Goal: Information Seeking & Learning: Find specific page/section

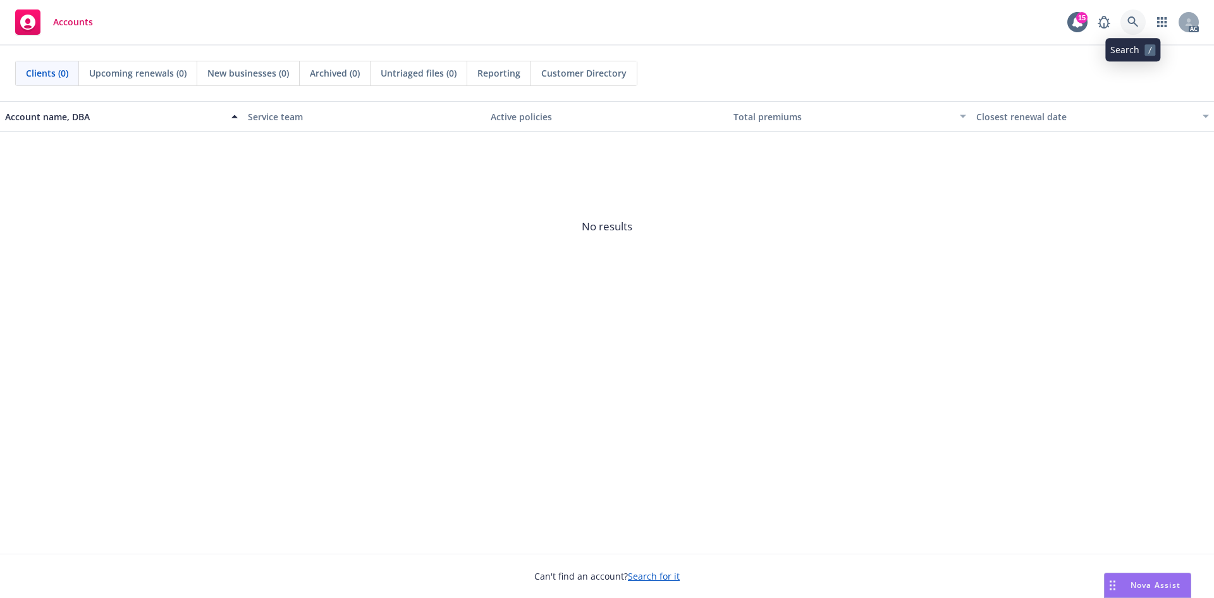
click at [1126, 20] on link at bounding box center [1132, 21] width 25 height 25
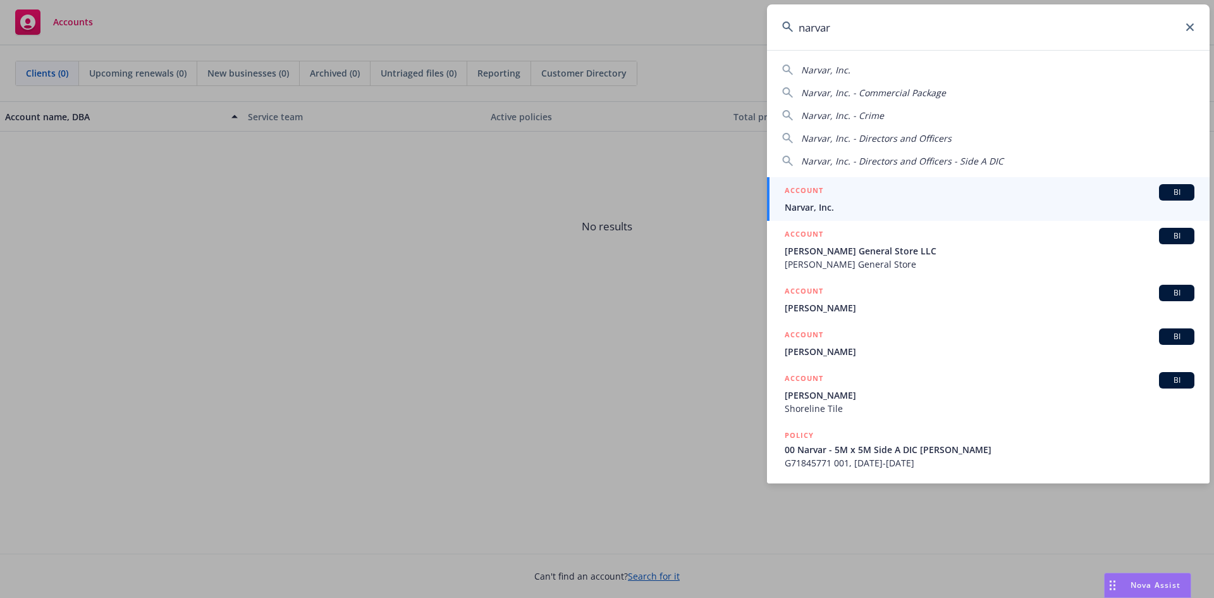
type input "narvar"
click at [938, 195] on div "ACCOUNT BI" at bounding box center [990, 192] width 410 height 16
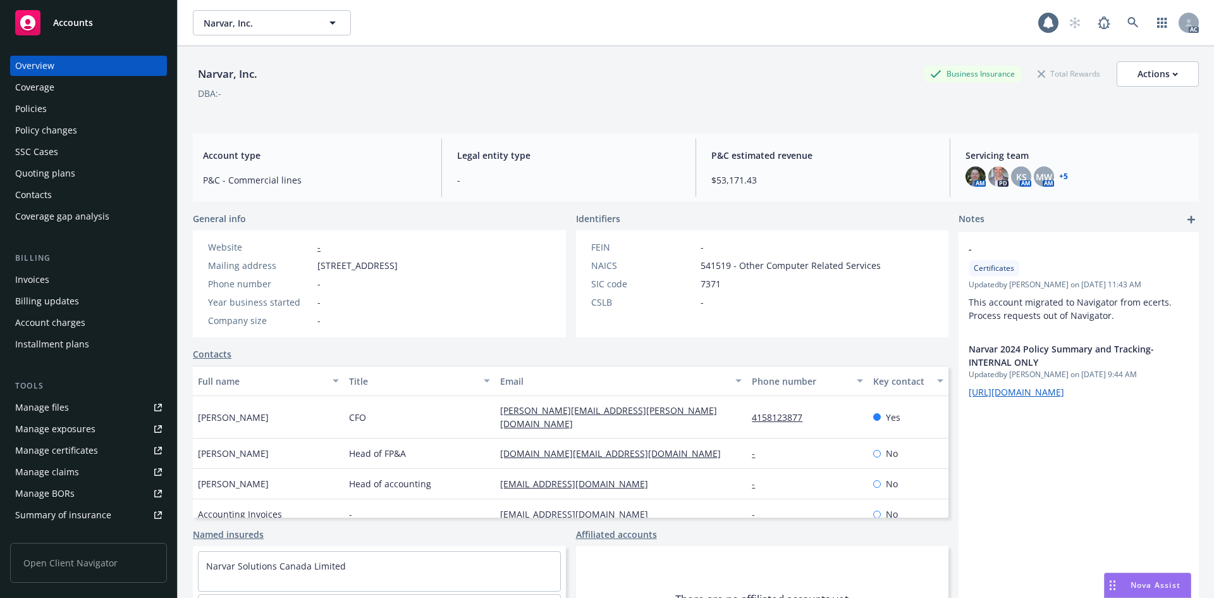
click at [68, 268] on div "Billing Invoices Billing updates Account charges Installment plans" at bounding box center [88, 303] width 157 height 102
click at [70, 276] on div "Invoices" at bounding box center [88, 279] width 147 height 20
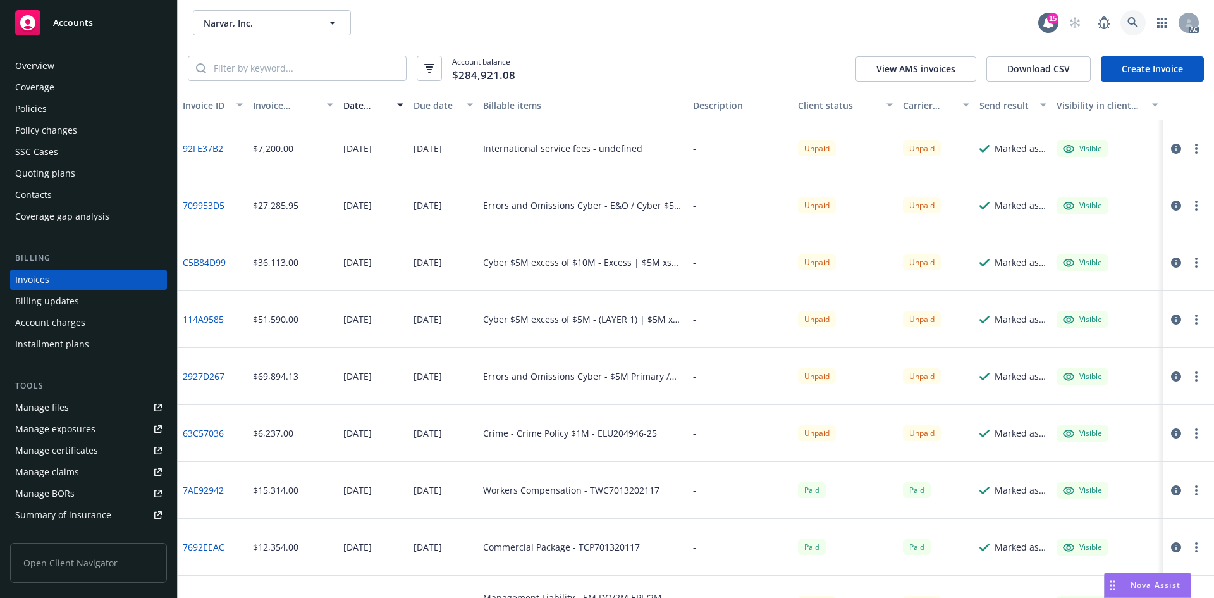
click at [1128, 23] on icon at bounding box center [1132, 22] width 11 height 11
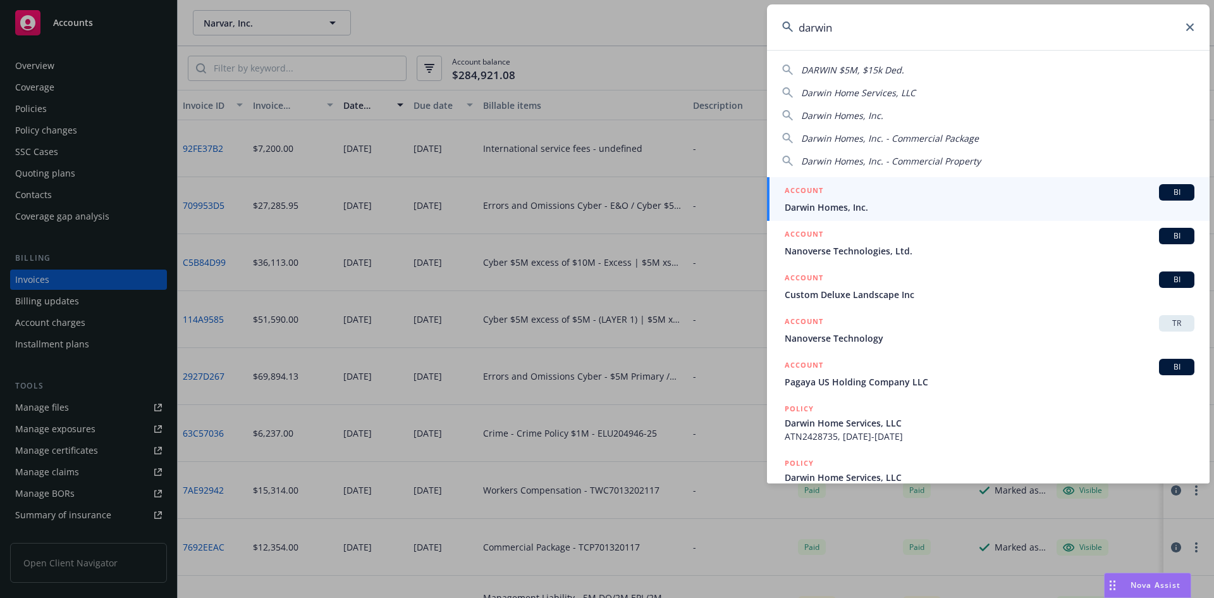
type input "darwin"
click at [862, 205] on span "Darwin Homes, Inc." at bounding box center [990, 206] width 410 height 13
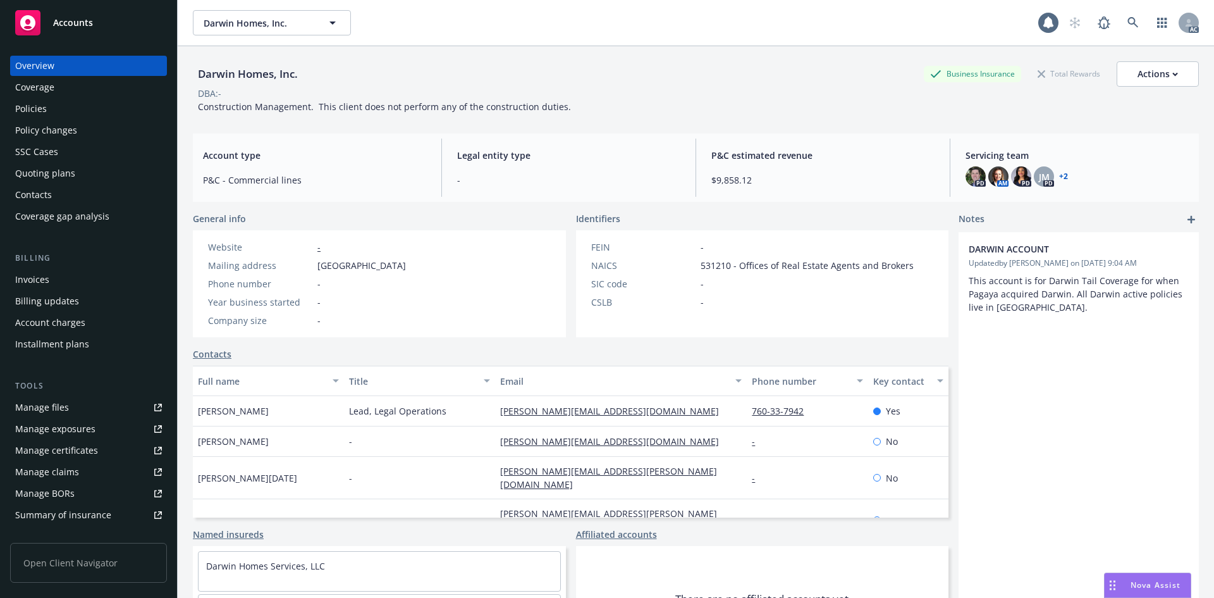
click at [111, 287] on div "Invoices" at bounding box center [88, 279] width 147 height 20
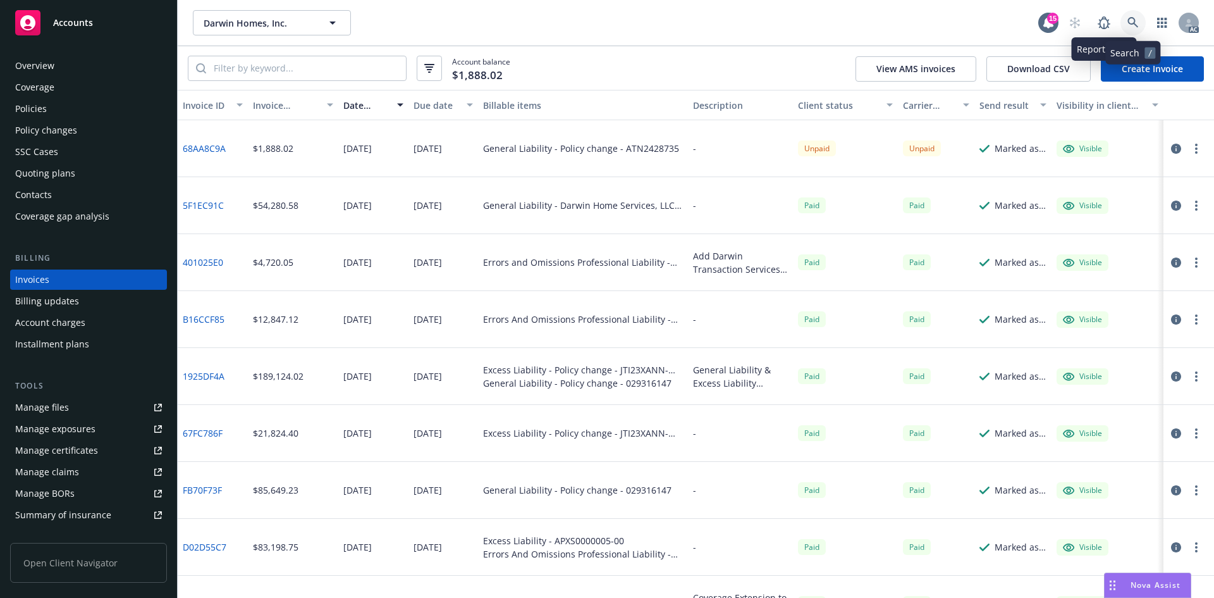
click at [1122, 18] on link at bounding box center [1132, 22] width 25 height 25
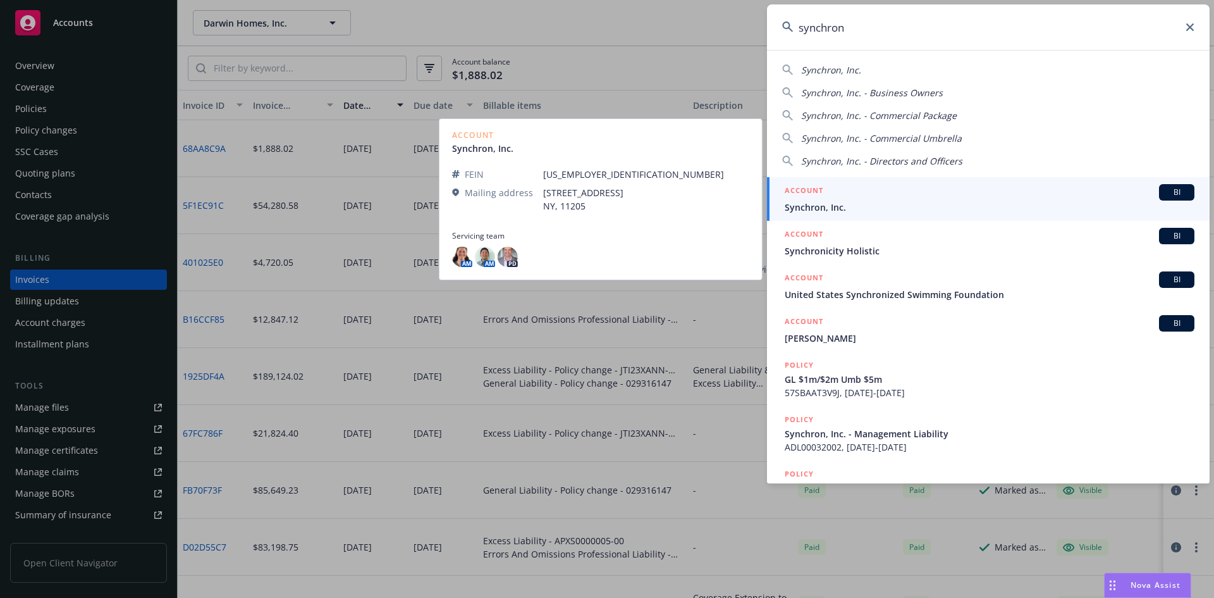
type input "synchron"
click at [861, 211] on span "Synchron, Inc." at bounding box center [990, 206] width 410 height 13
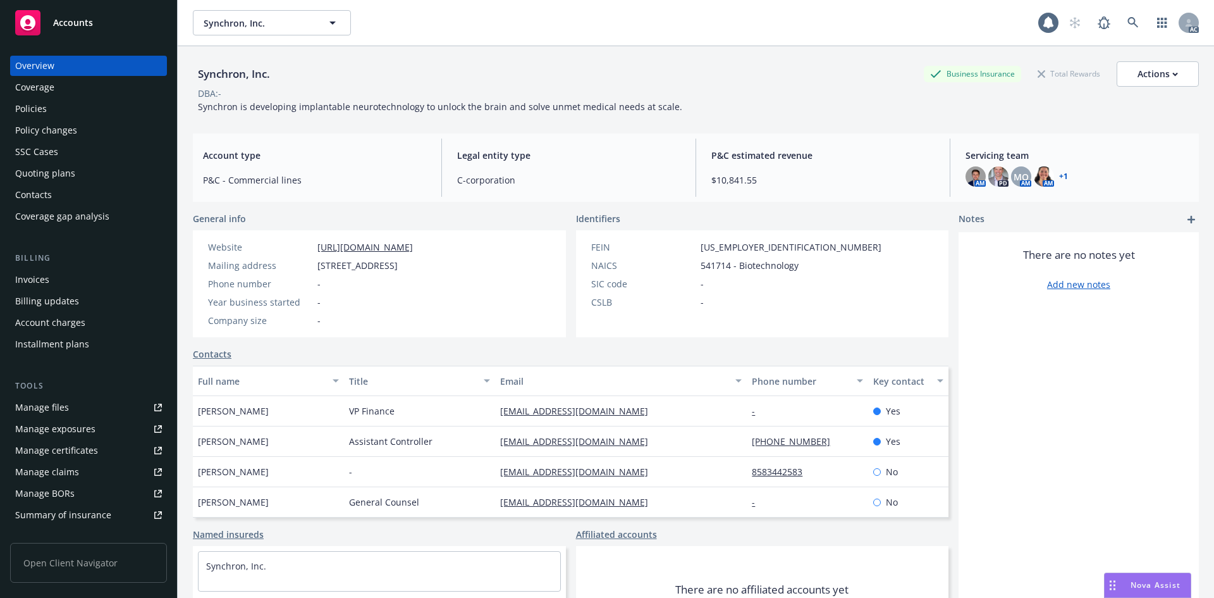
click at [106, 274] on div "Invoices" at bounding box center [88, 279] width 147 height 20
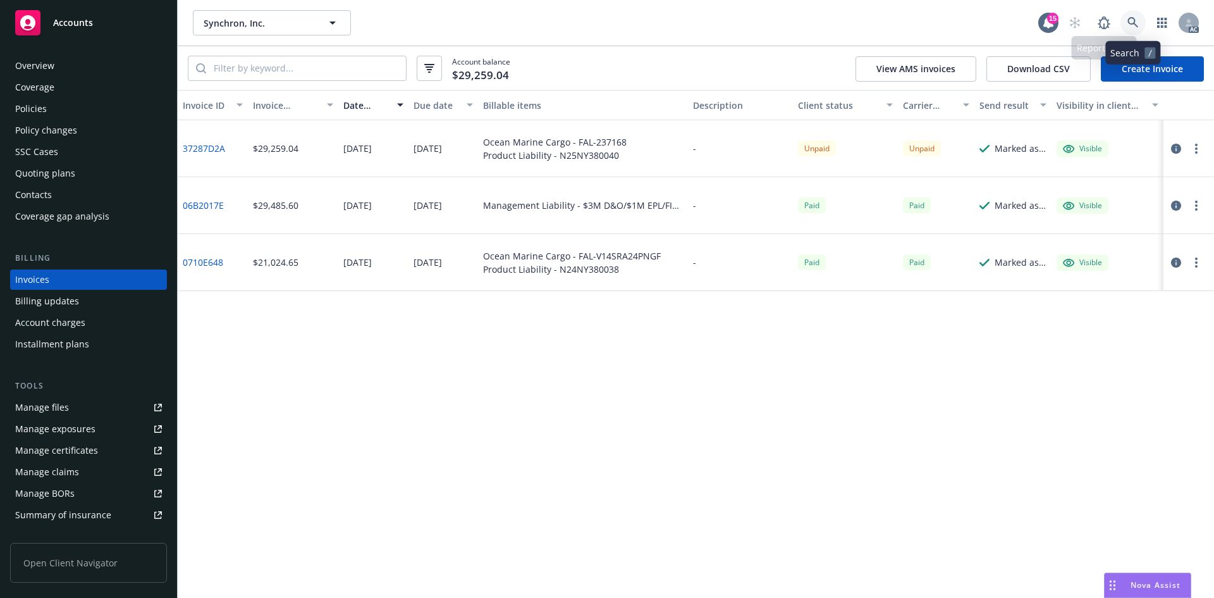
click at [1128, 25] on icon at bounding box center [1132, 22] width 11 height 11
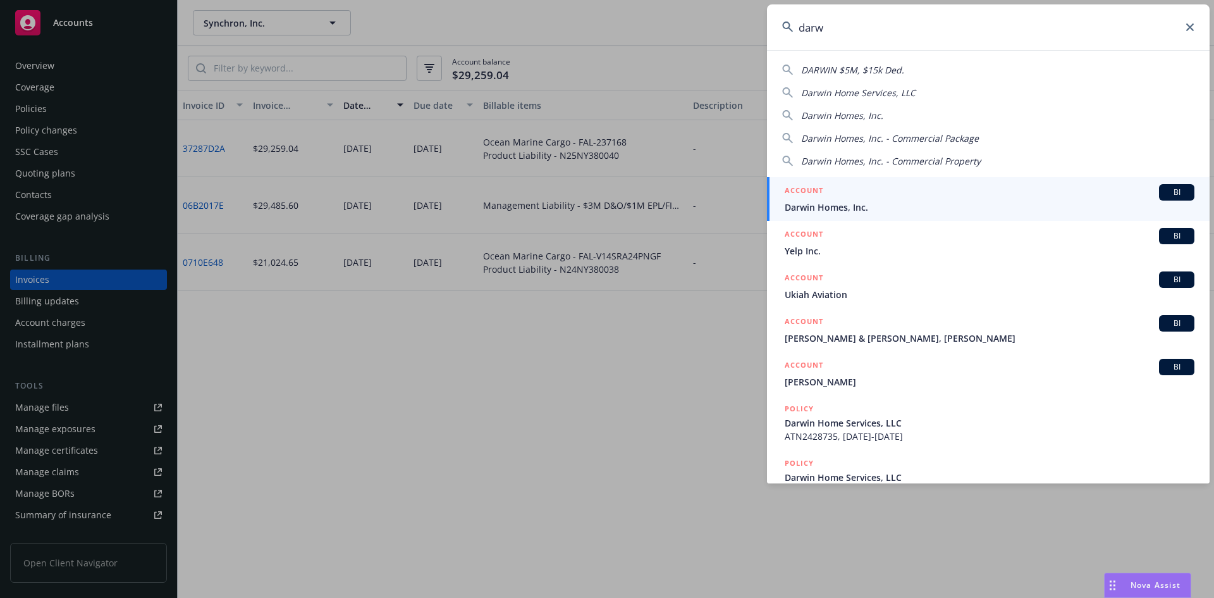
type input "darw"
click at [859, 200] on div "ACCOUNT BI" at bounding box center [990, 192] width 410 height 16
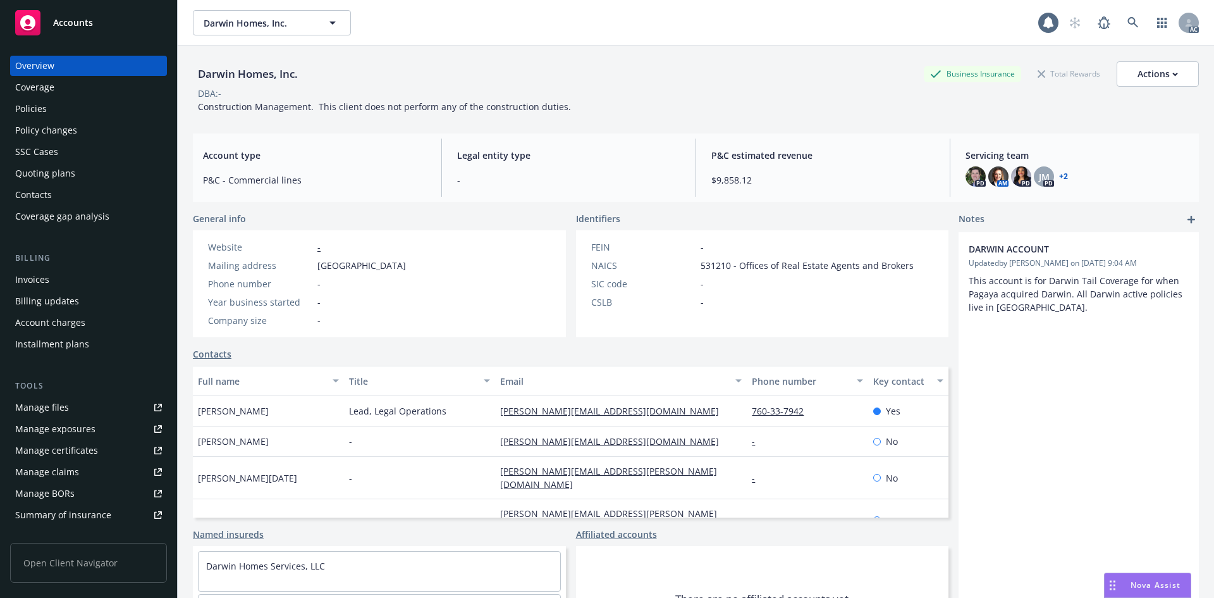
click at [66, 288] on div "Invoices" at bounding box center [88, 279] width 147 height 20
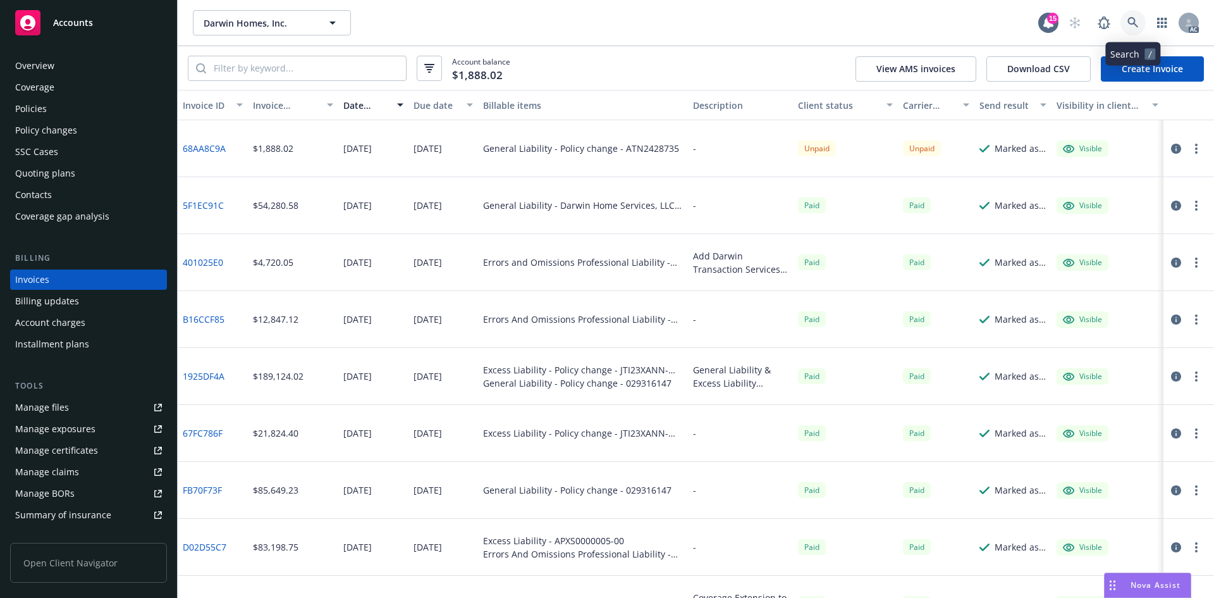
click at [1131, 23] on icon at bounding box center [1132, 22] width 11 height 11
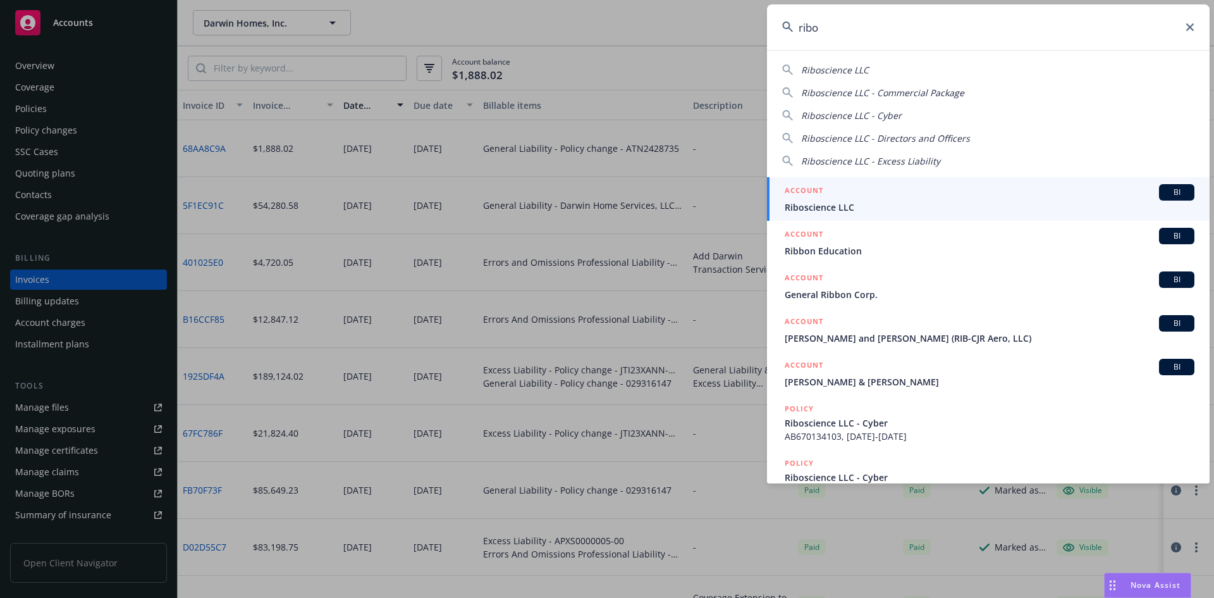
type input "ribo"
click at [924, 188] on div "ACCOUNT BI" at bounding box center [990, 192] width 410 height 16
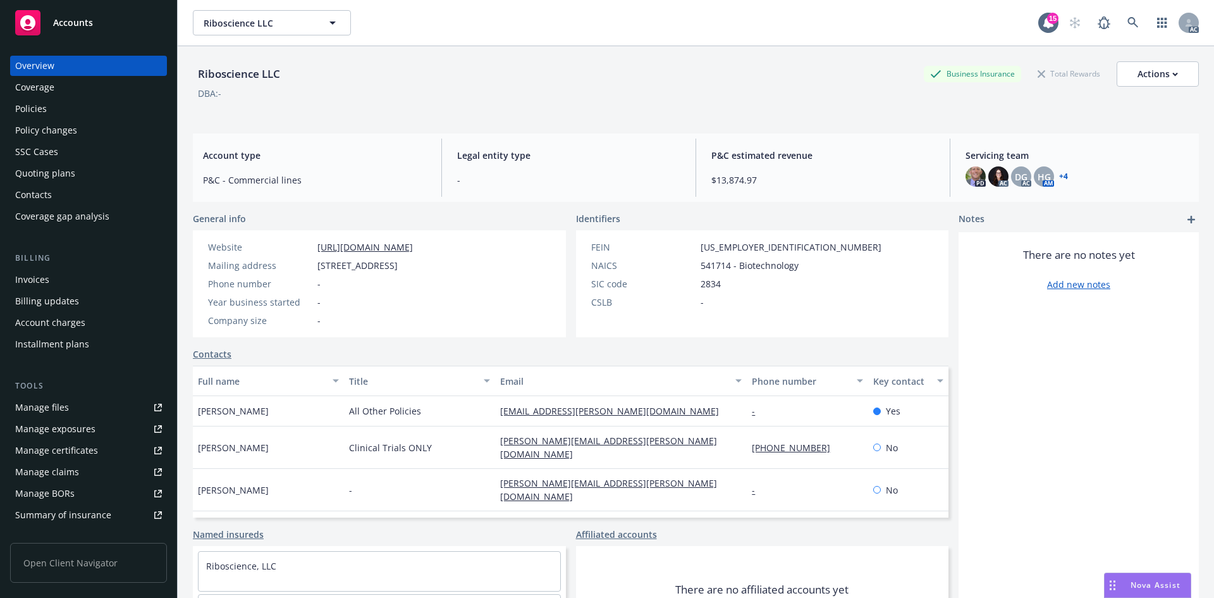
click at [67, 278] on div "Invoices" at bounding box center [88, 279] width 147 height 20
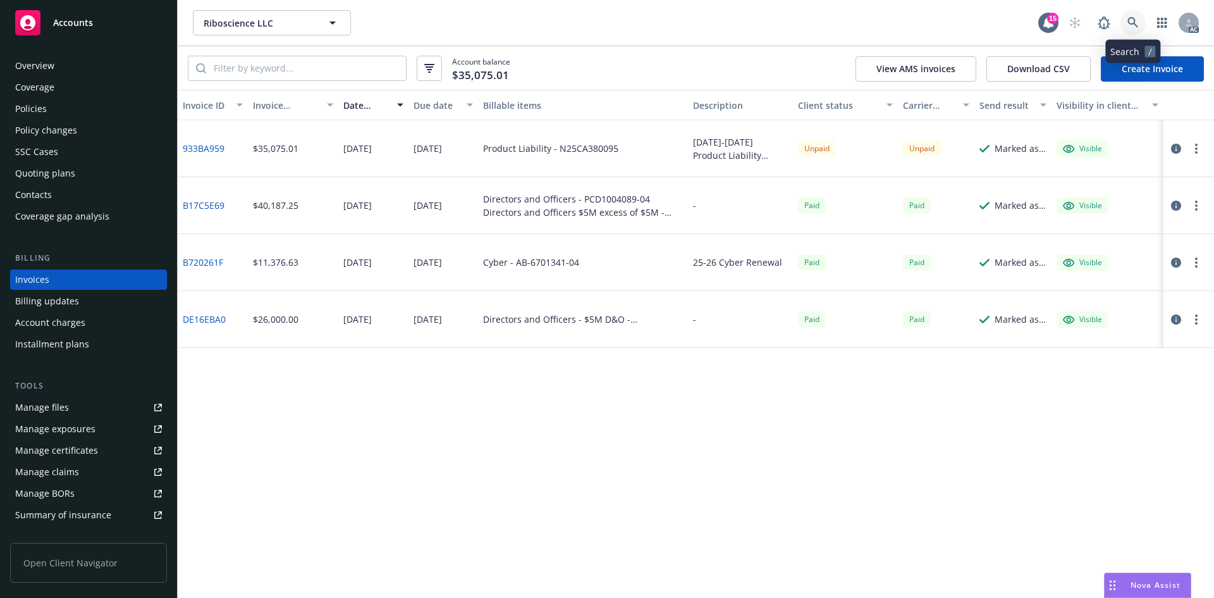
click at [1135, 15] on link at bounding box center [1132, 22] width 25 height 25
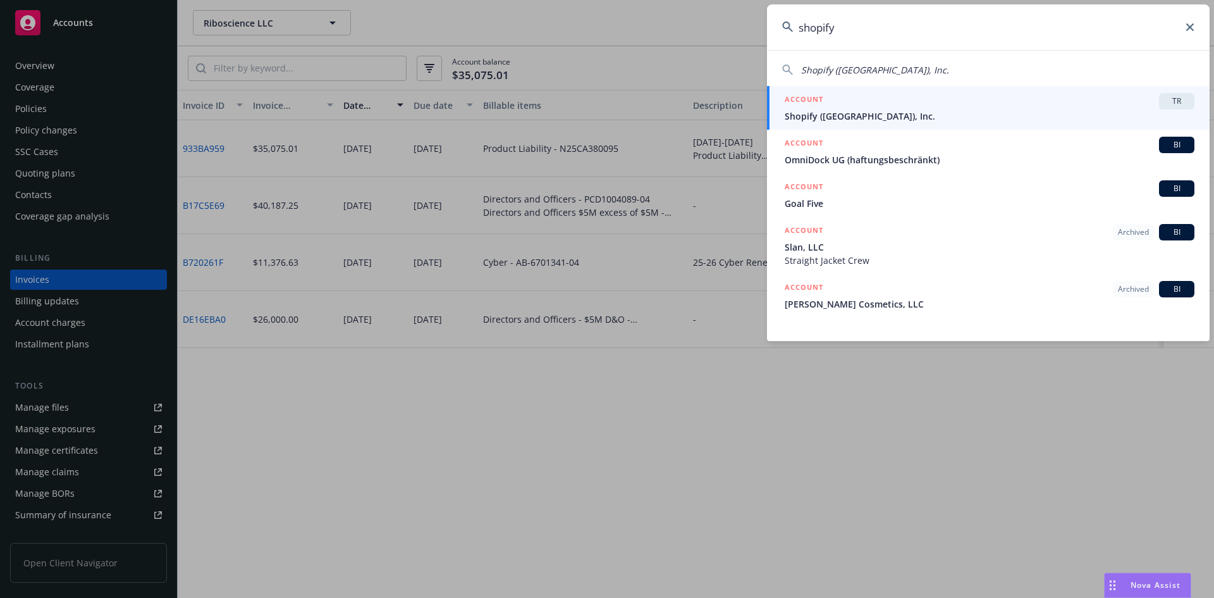
type input "shopify"
click at [845, 20] on input "shopify" at bounding box center [988, 27] width 443 height 46
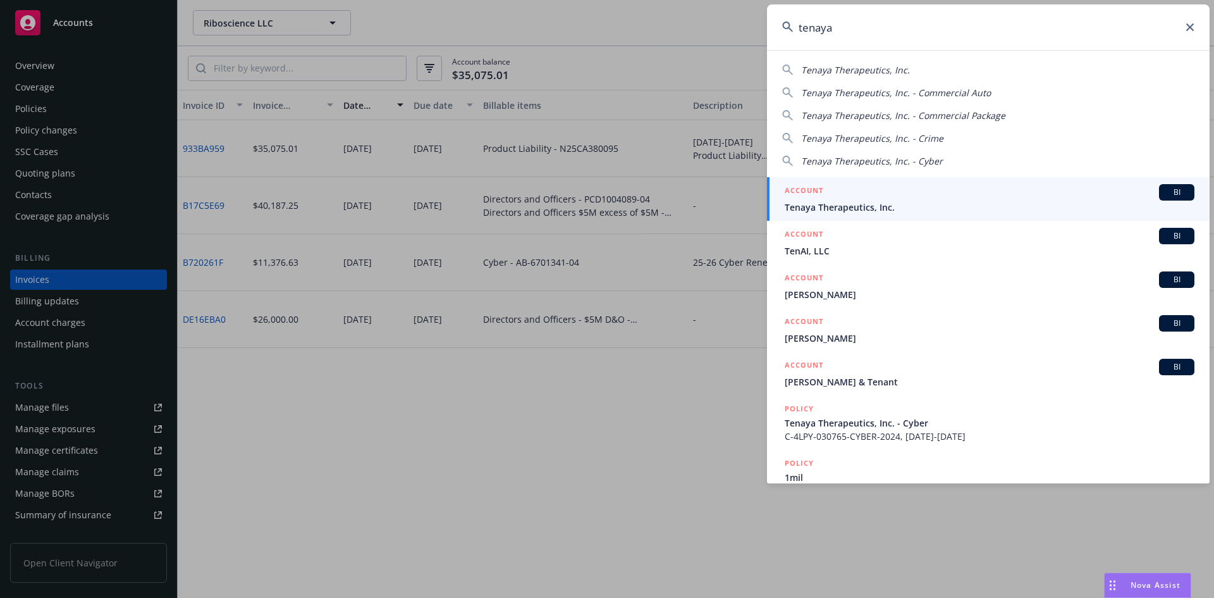
type input "tenaya"
click at [828, 200] on span "Tenaya Therapeutics, Inc." at bounding box center [990, 206] width 410 height 13
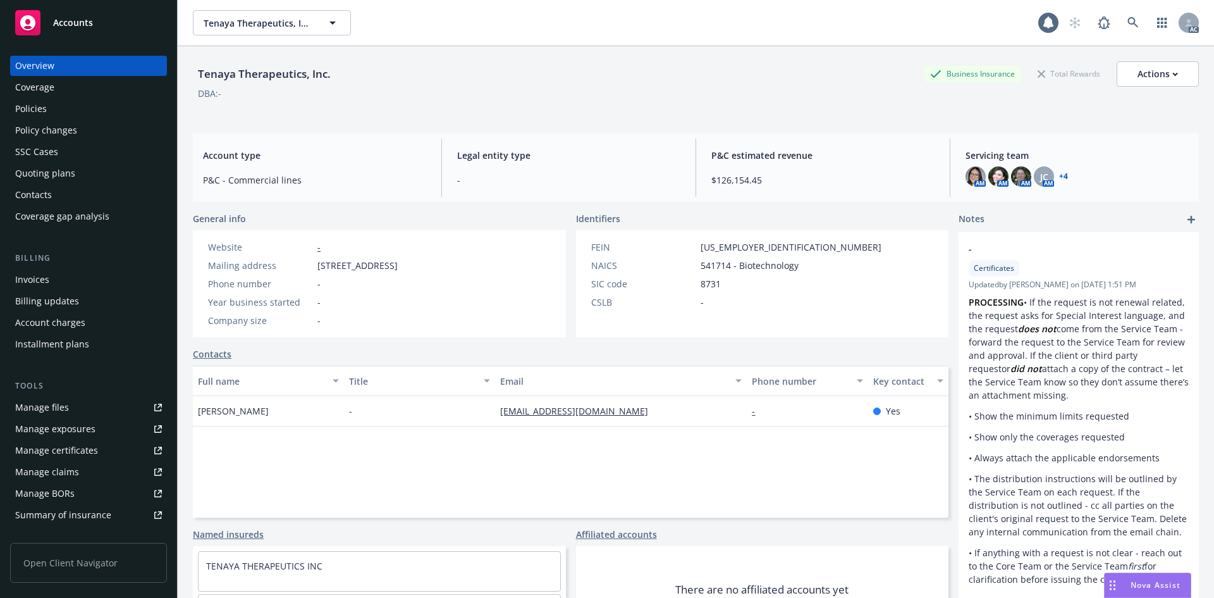
click at [89, 288] on div "Invoices" at bounding box center [88, 279] width 147 height 20
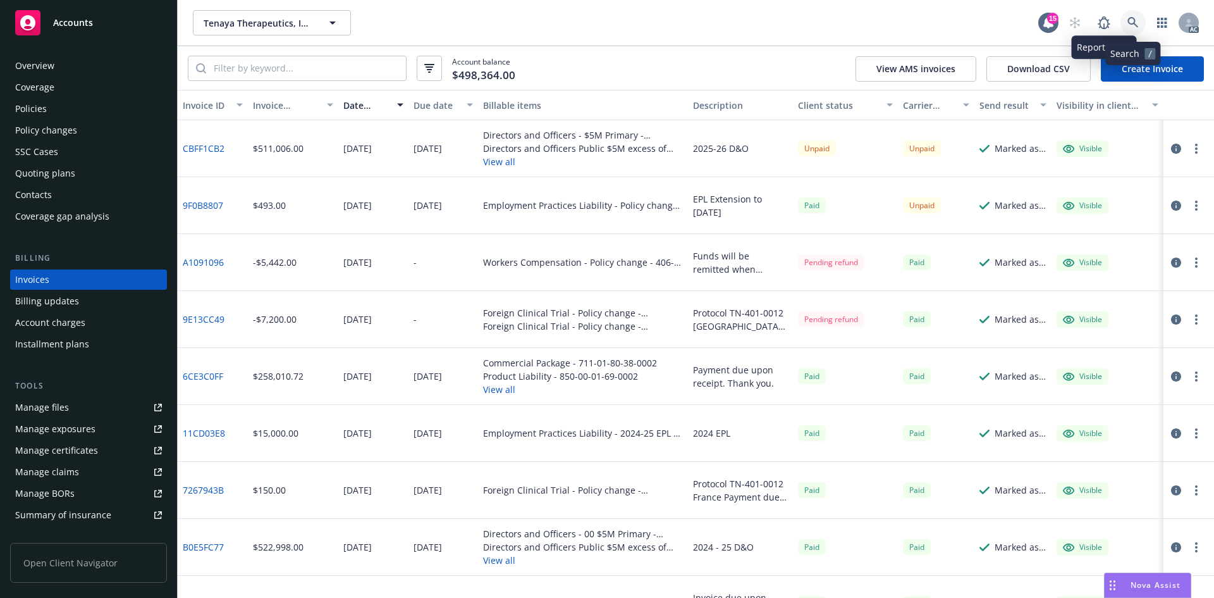
click at [1126, 18] on link at bounding box center [1132, 22] width 25 height 25
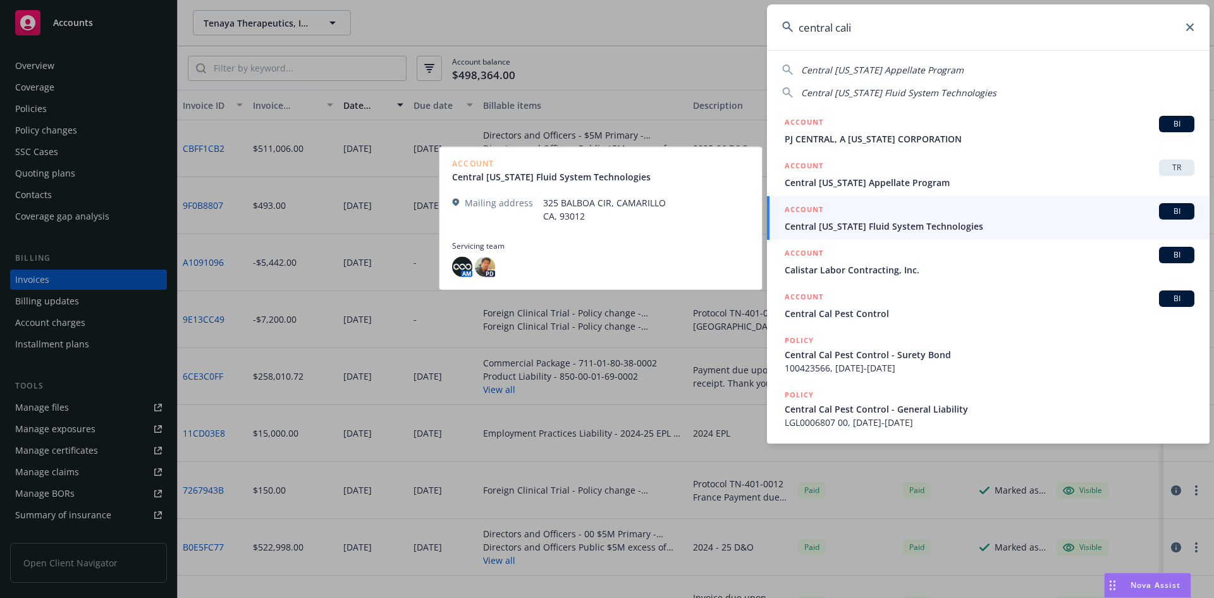
type input "central cali"
click at [897, 232] on span "Central [US_STATE] Fluid System Technologies" at bounding box center [990, 225] width 410 height 13
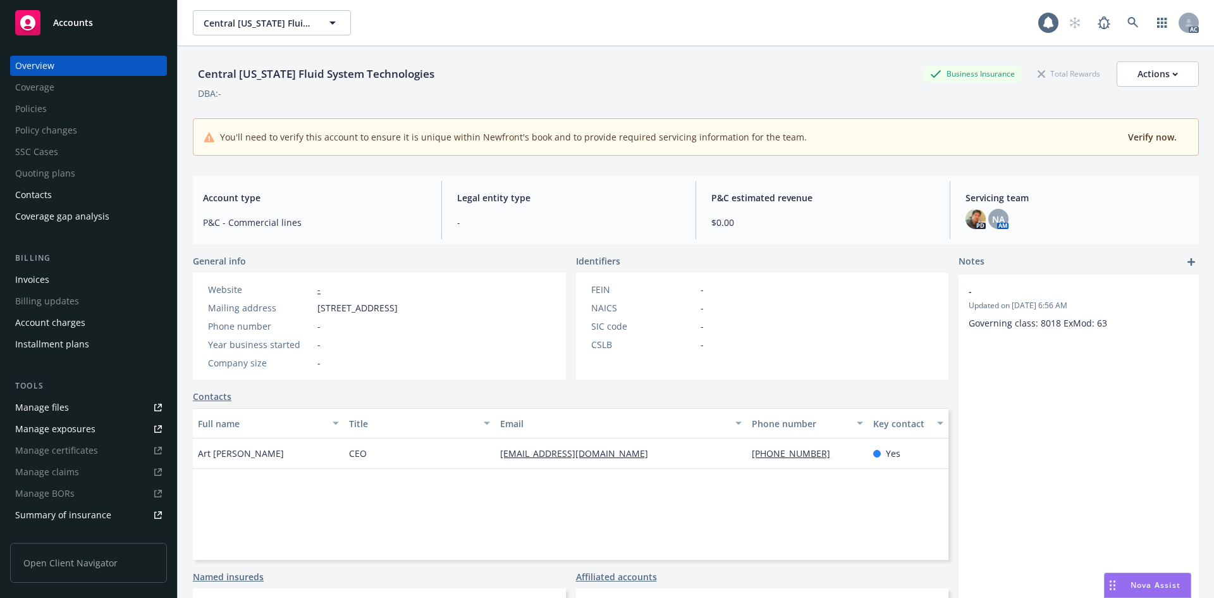
click at [77, 281] on div "Invoices" at bounding box center [88, 279] width 147 height 20
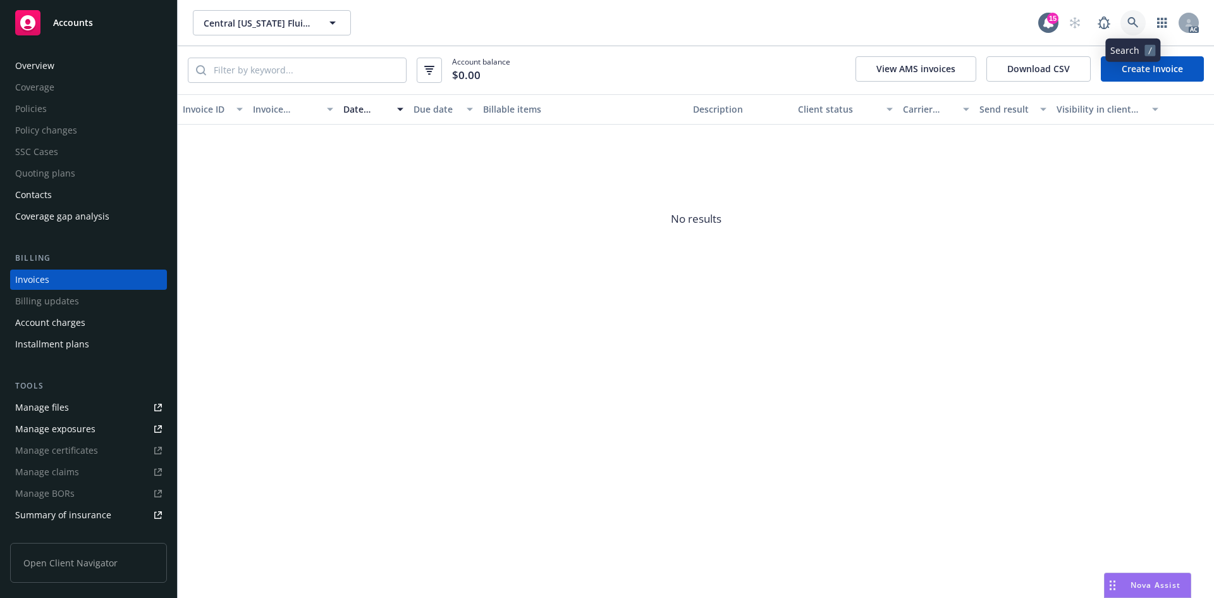
click at [1126, 21] on link at bounding box center [1132, 22] width 25 height 25
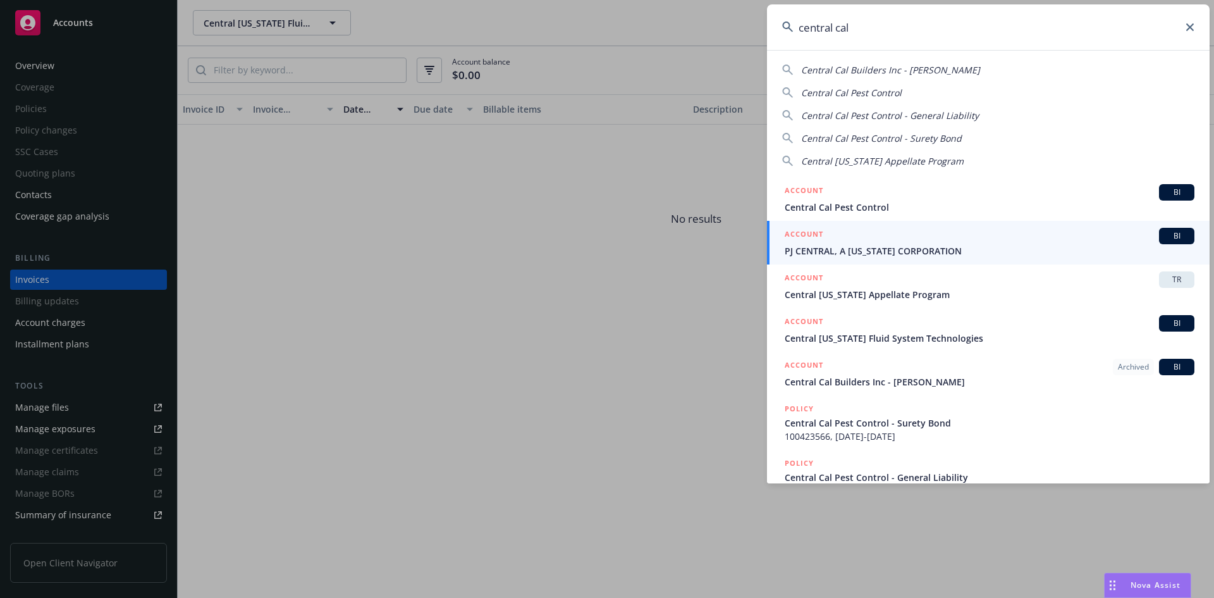
type input "central cal"
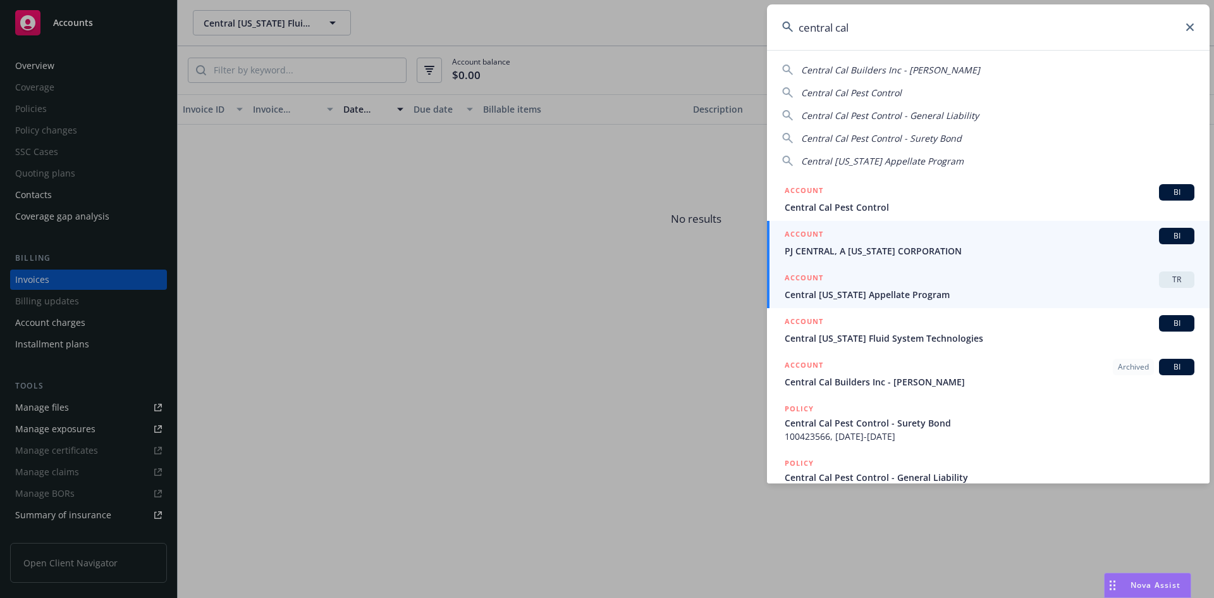
click at [930, 293] on span "Central [US_STATE] Appellate Program" at bounding box center [990, 294] width 410 height 13
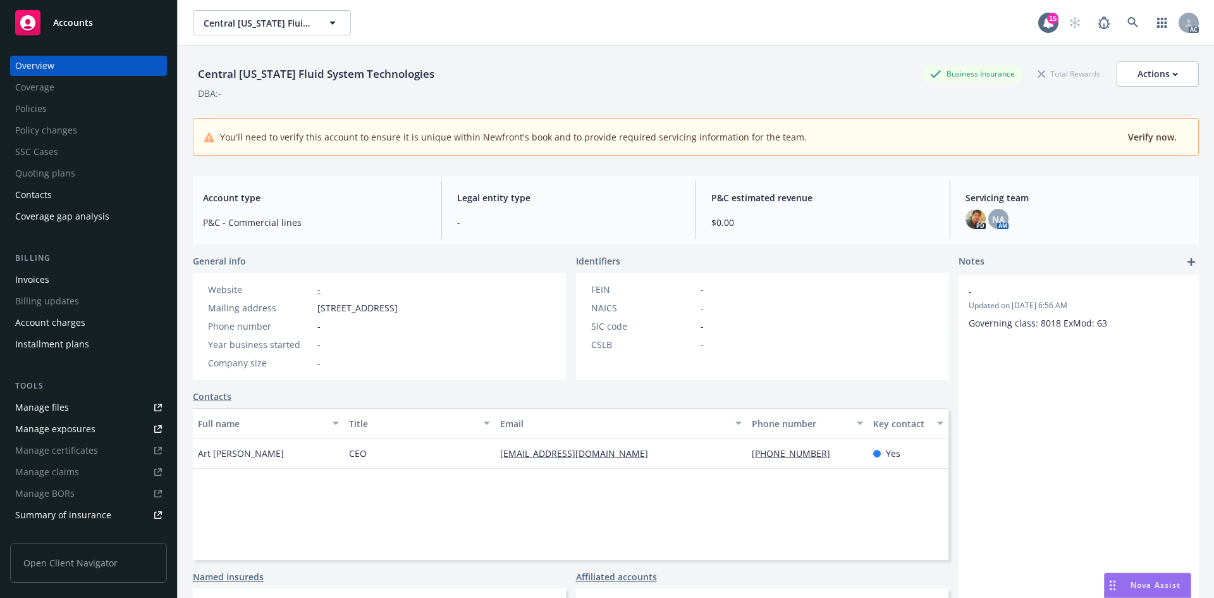
drag, startPoint x: 1108, startPoint y: 34, endPoint x: 1120, endPoint y: 26, distance: 14.6
click at [1111, 32] on div "AC" at bounding box center [1130, 22] width 137 height 25
click at [1127, 25] on icon at bounding box center [1132, 22] width 11 height 11
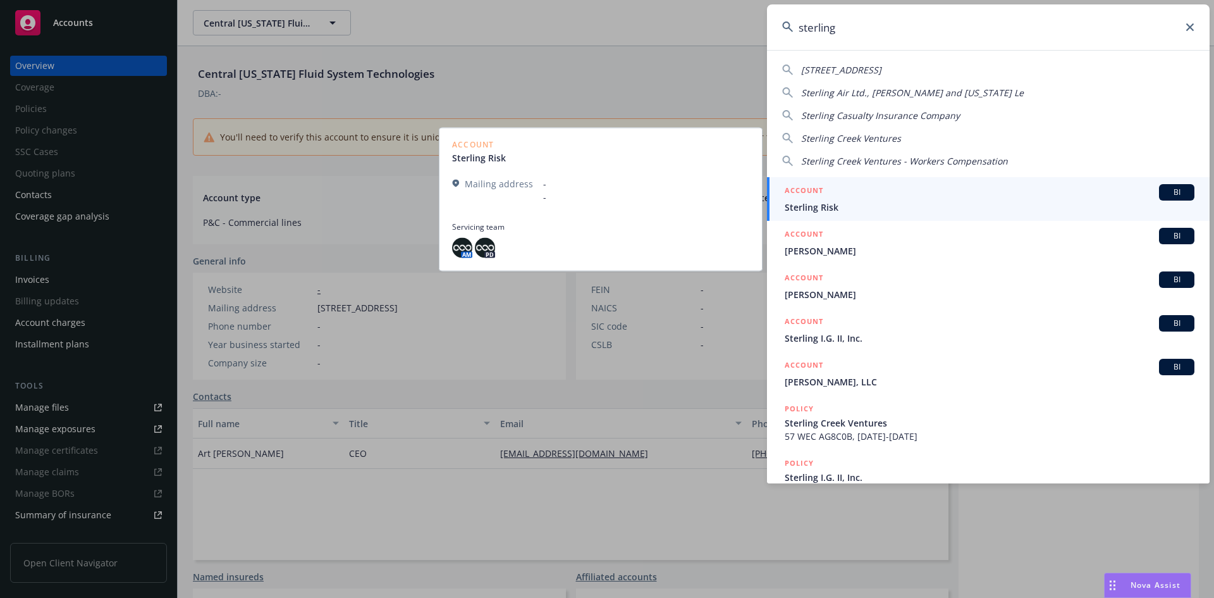
type input "sterling"
click at [882, 211] on span "Sterling Risk" at bounding box center [990, 206] width 410 height 13
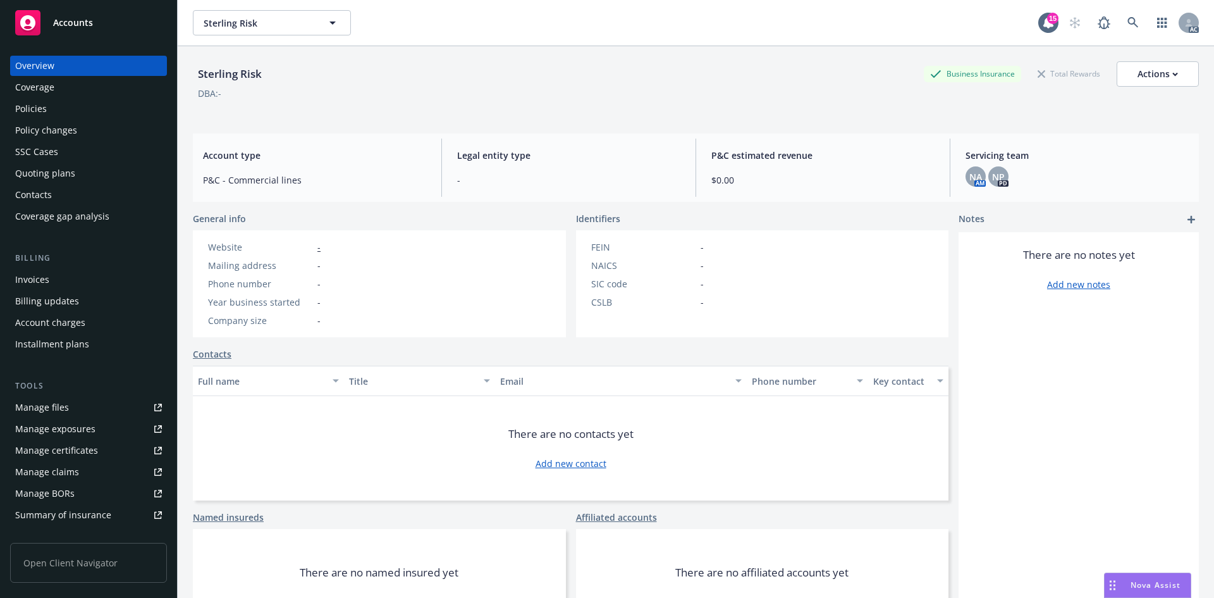
click at [54, 278] on div "Invoices" at bounding box center [88, 279] width 147 height 20
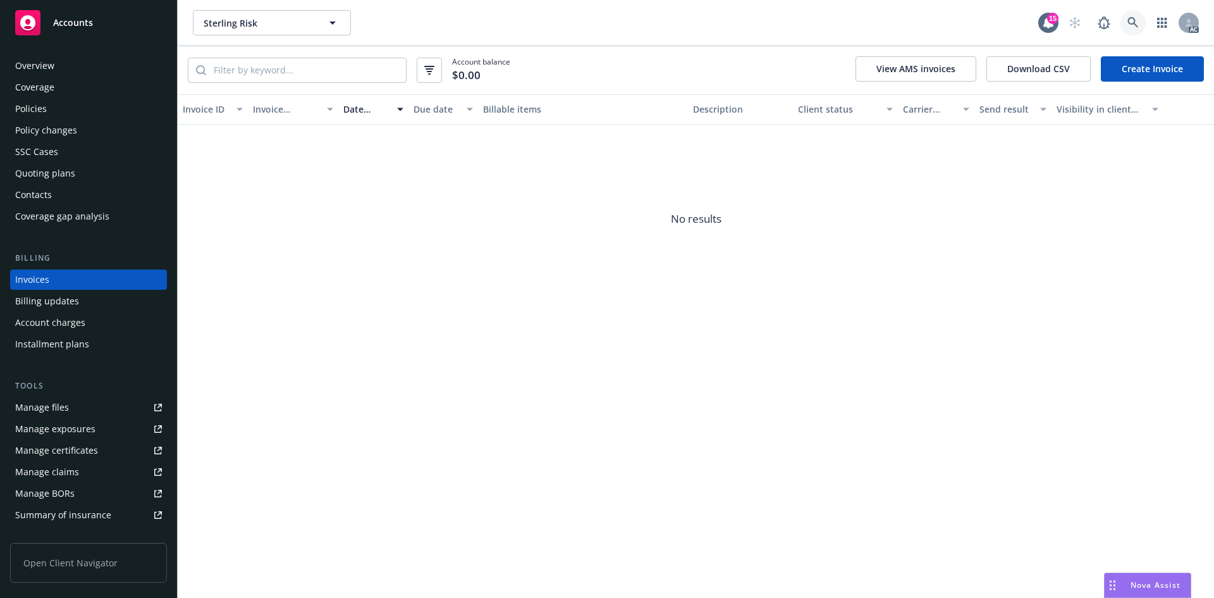
click at [1125, 25] on link at bounding box center [1132, 22] width 25 height 25
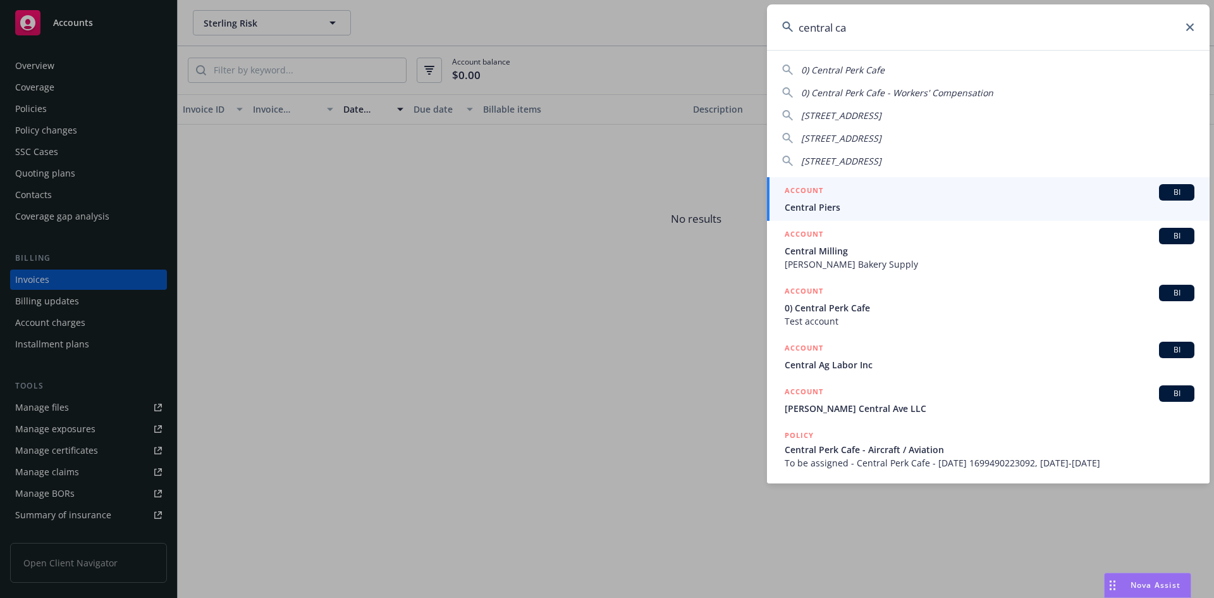
type input "central cal"
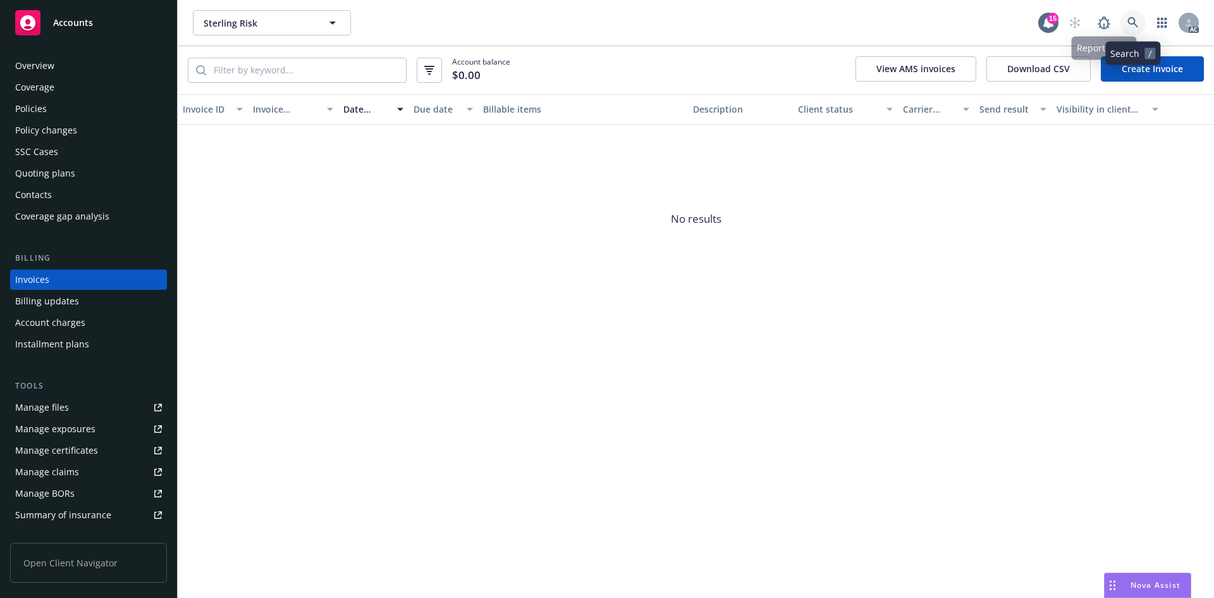
click at [1126, 15] on link at bounding box center [1132, 22] width 25 height 25
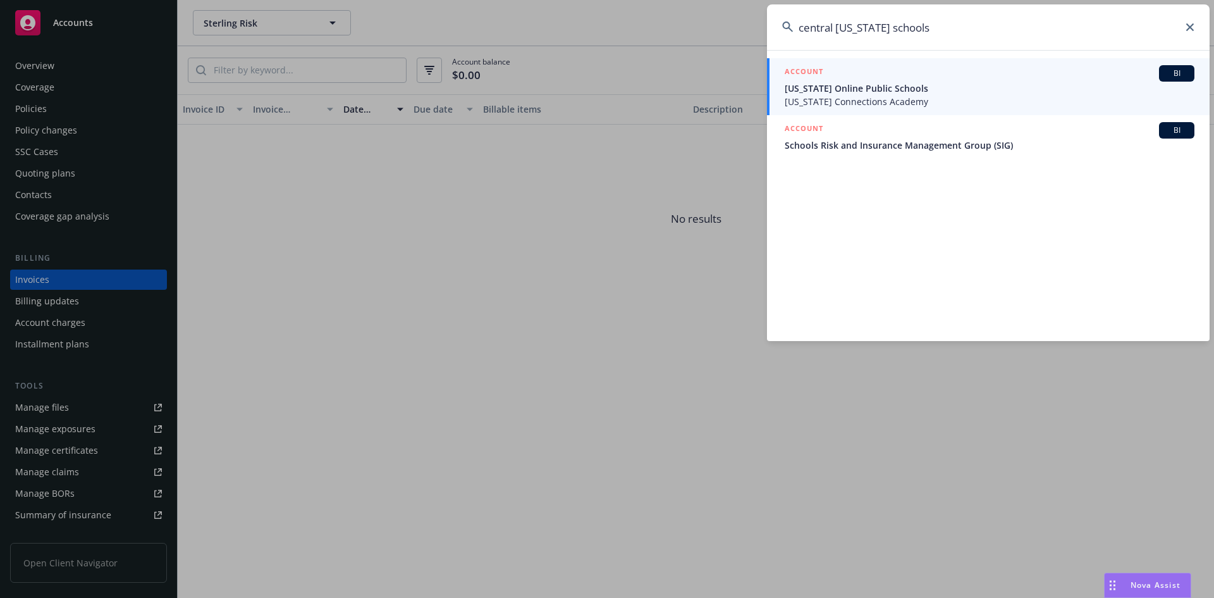
type input "central [US_STATE] schools"
click at [902, 89] on span "[US_STATE] Online Public Schools" at bounding box center [990, 88] width 410 height 13
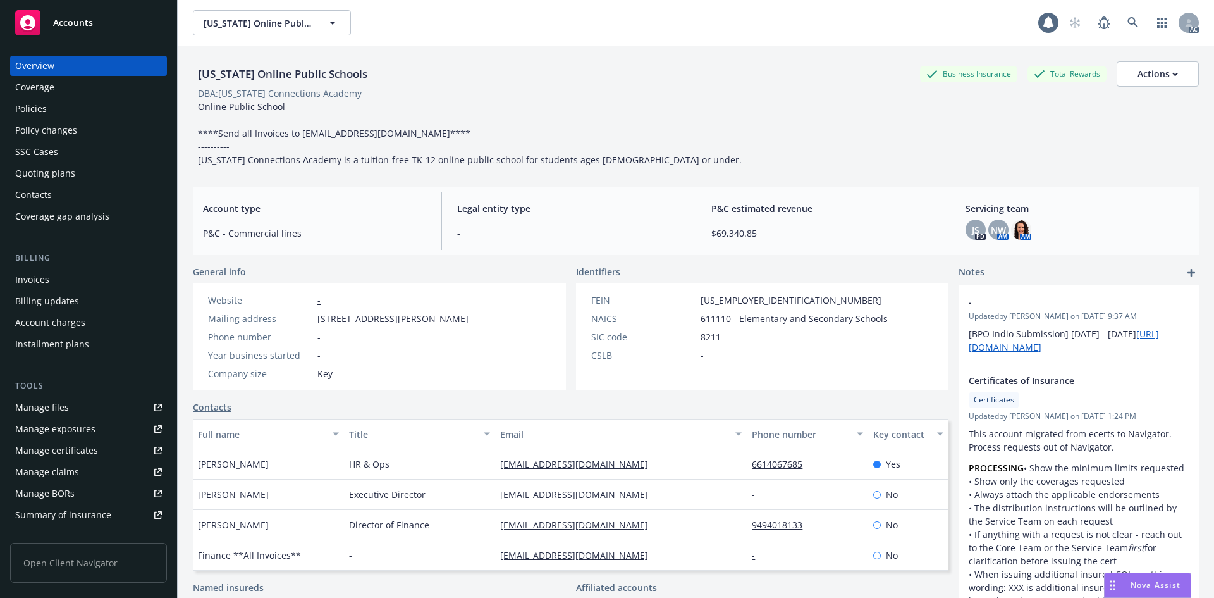
click at [59, 281] on div "Invoices" at bounding box center [88, 279] width 147 height 20
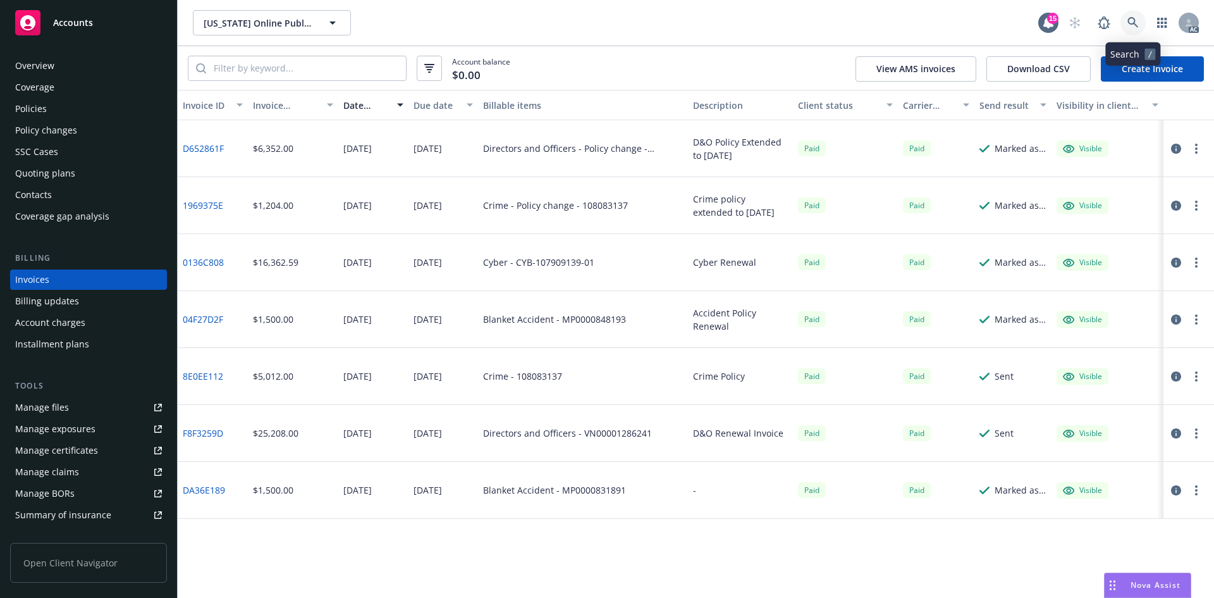
click at [1125, 25] on link at bounding box center [1132, 22] width 25 height 25
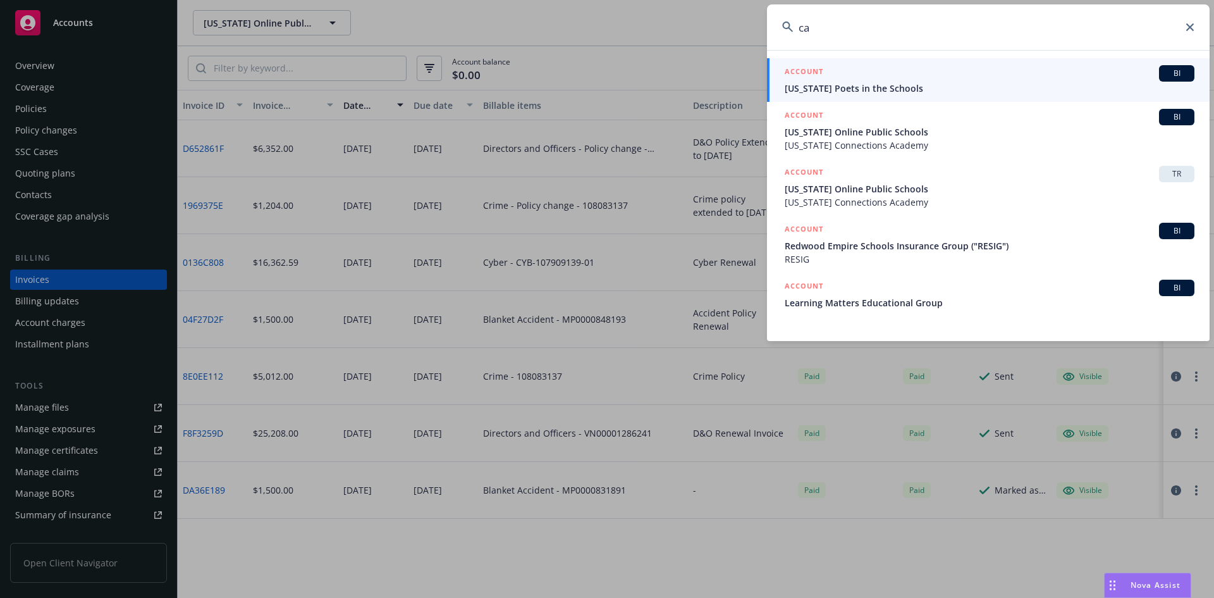
type input "c"
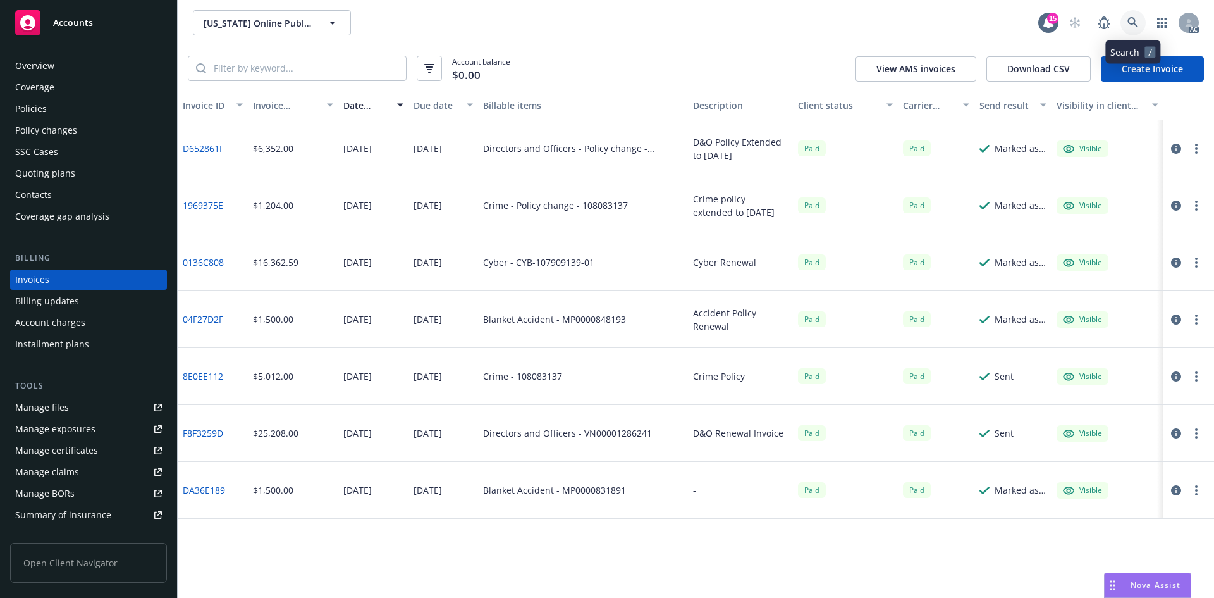
click at [1125, 20] on link at bounding box center [1132, 22] width 25 height 25
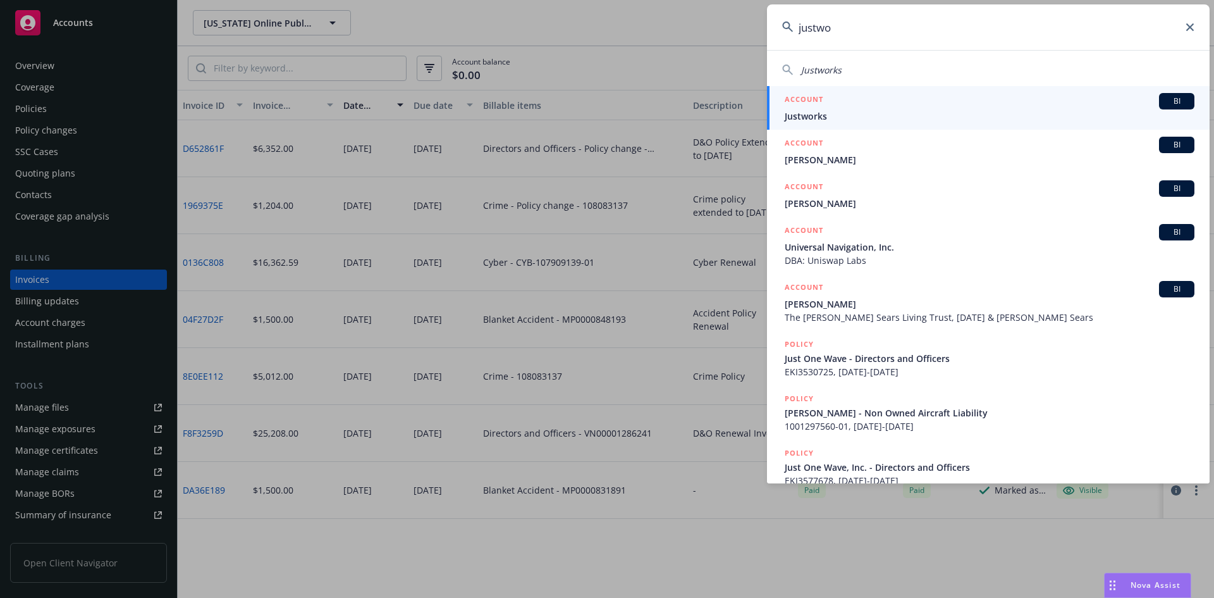
type input "justwo"
click at [1008, 120] on span "Justworks" at bounding box center [990, 115] width 410 height 13
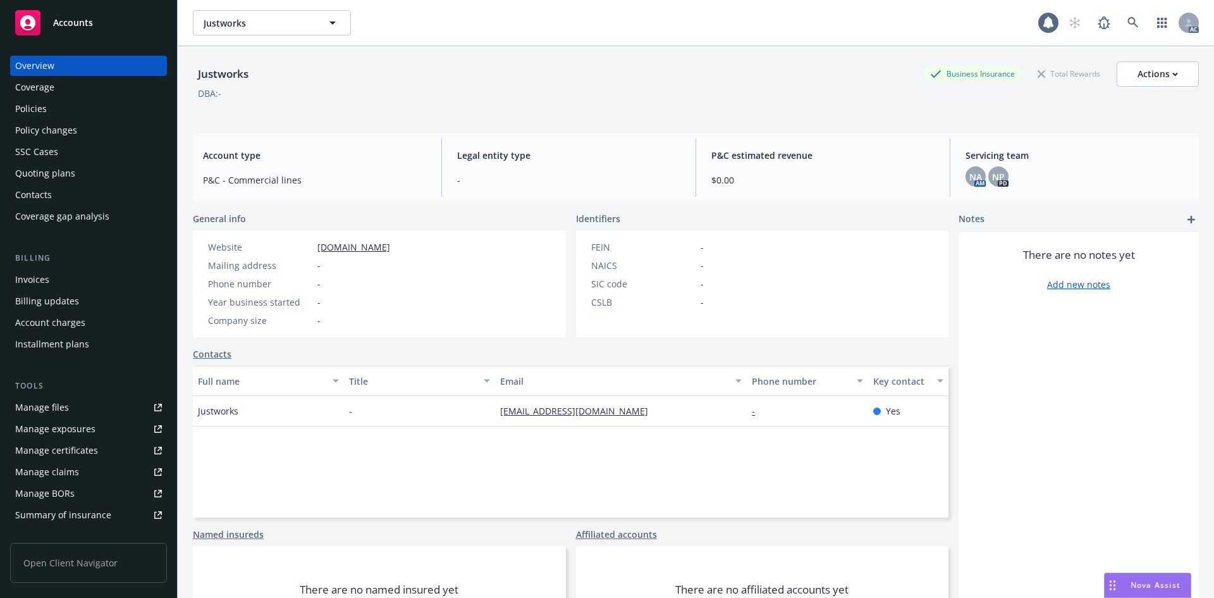
click at [53, 286] on div "Invoices" at bounding box center [88, 279] width 147 height 20
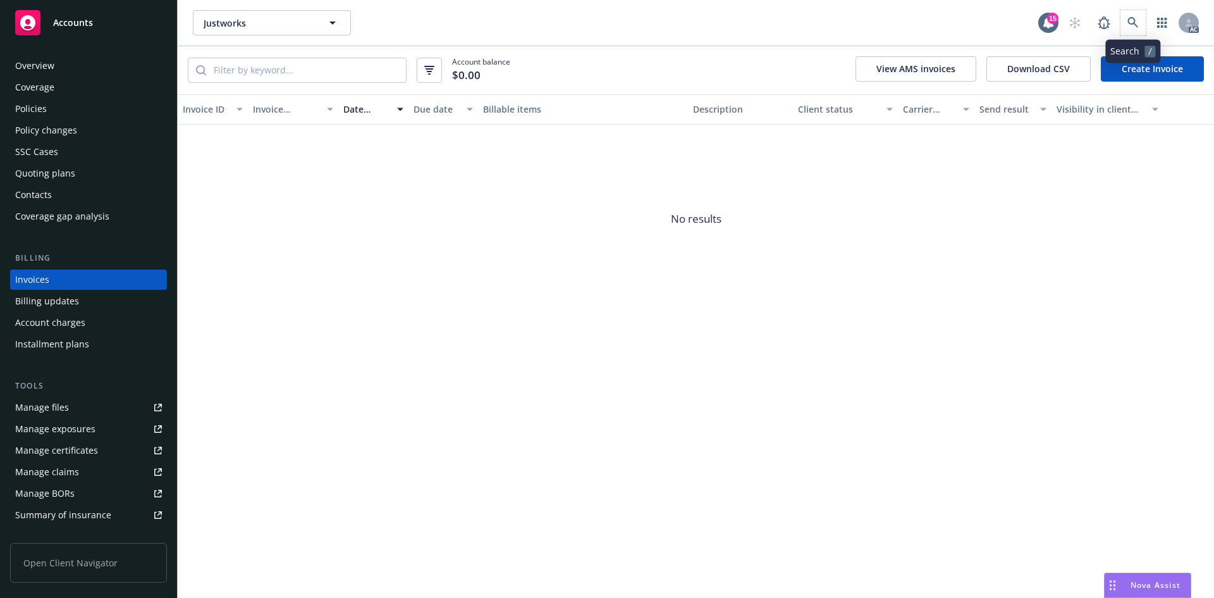
click at [1144, 18] on span at bounding box center [1132, 22] width 25 height 25
click at [1144, 28] on link at bounding box center [1132, 22] width 25 height 25
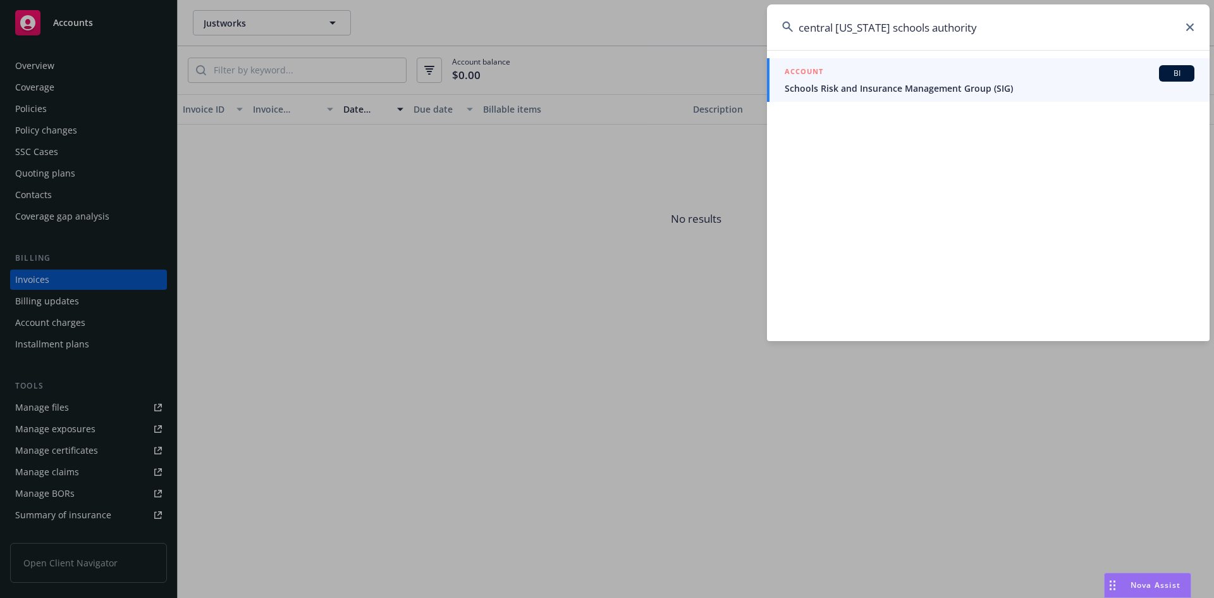
type input "central [US_STATE] schools authority"
click at [995, 76] on div "ACCOUNT BI" at bounding box center [990, 73] width 410 height 16
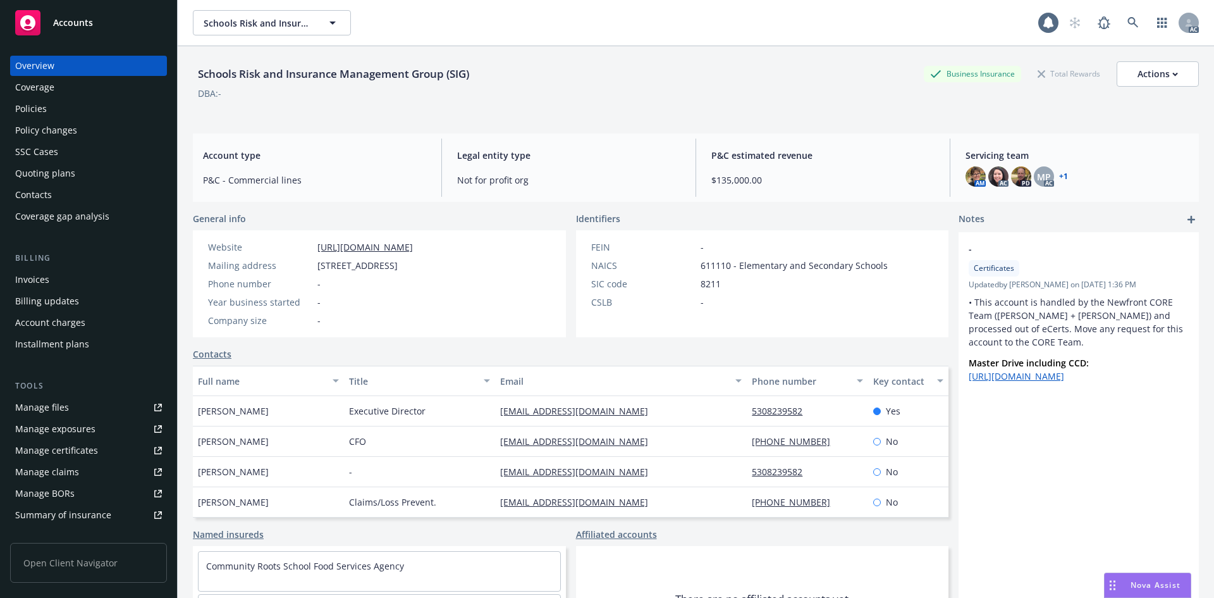
click at [85, 280] on div "Invoices" at bounding box center [88, 279] width 147 height 20
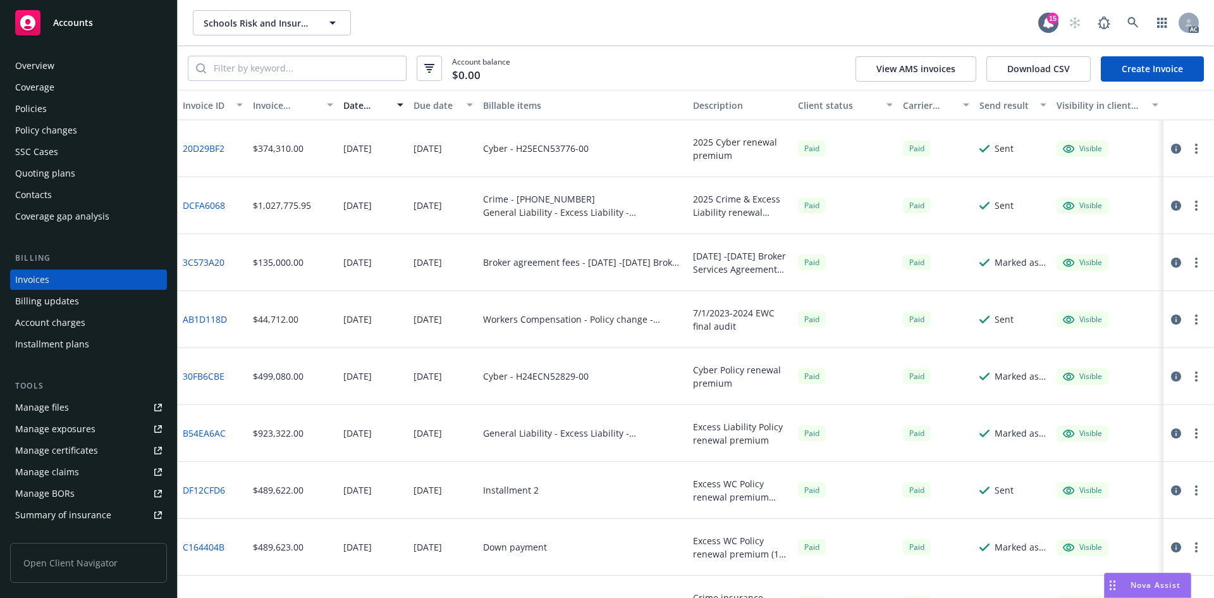
click at [63, 70] on div "Overview" at bounding box center [88, 66] width 147 height 20
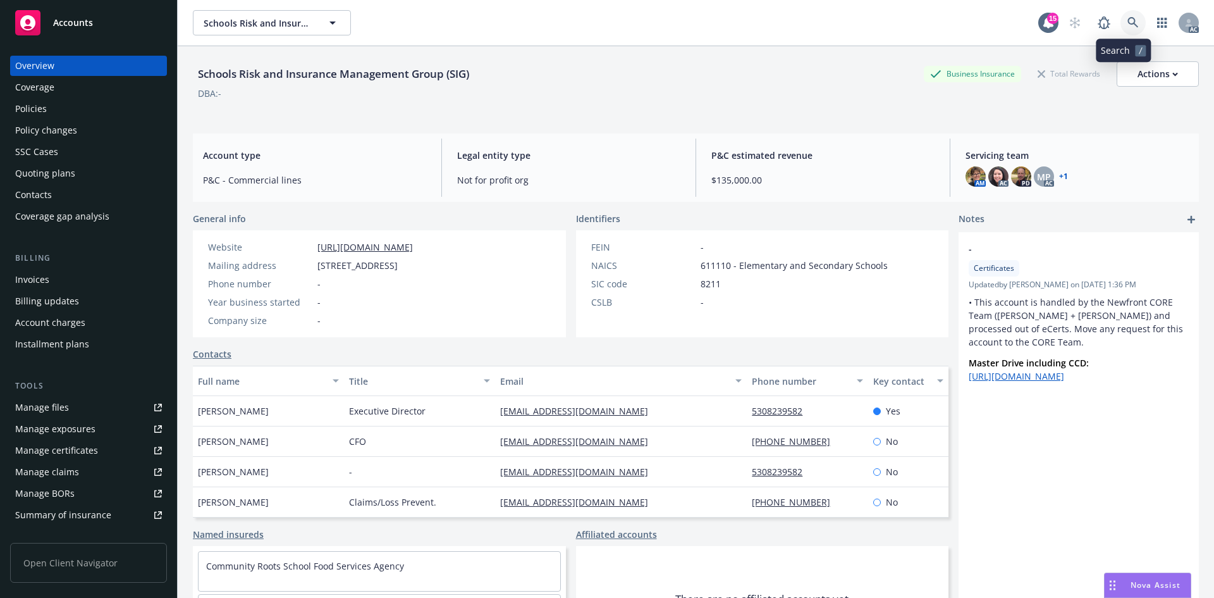
click at [1120, 30] on link at bounding box center [1132, 22] width 25 height 25
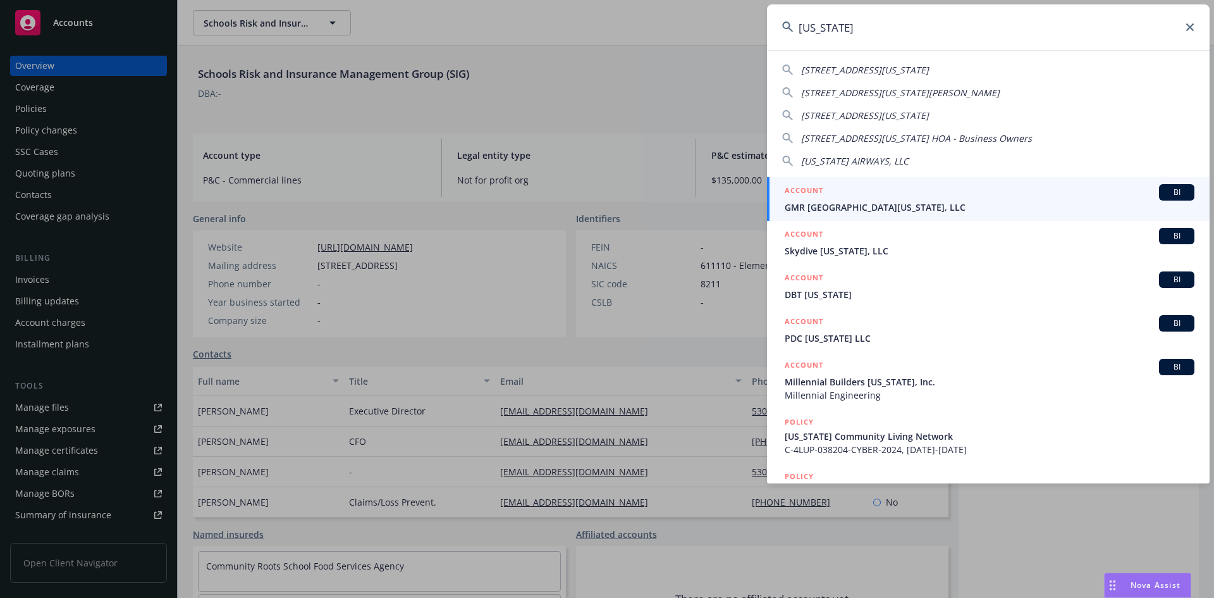
click at [841, 20] on input "[US_STATE]" at bounding box center [988, 27] width 443 height 46
click at [876, 40] on input "[US_STATE]" at bounding box center [988, 27] width 443 height 46
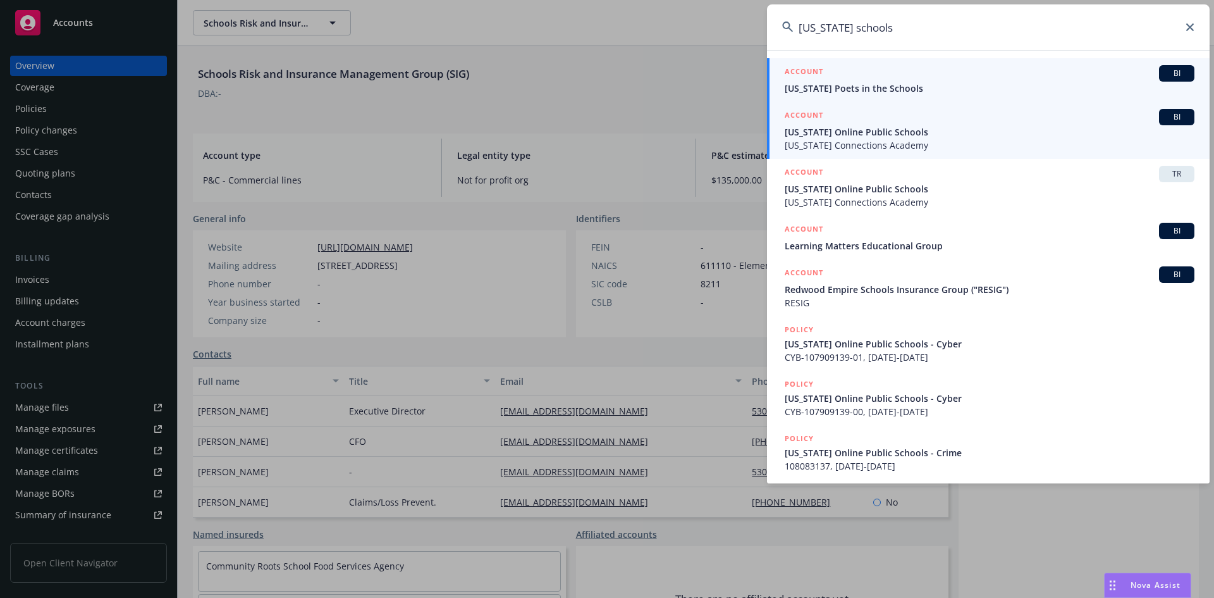
type input "[US_STATE] schools"
click at [861, 125] on div "ACCOUNT BI" at bounding box center [990, 117] width 410 height 16
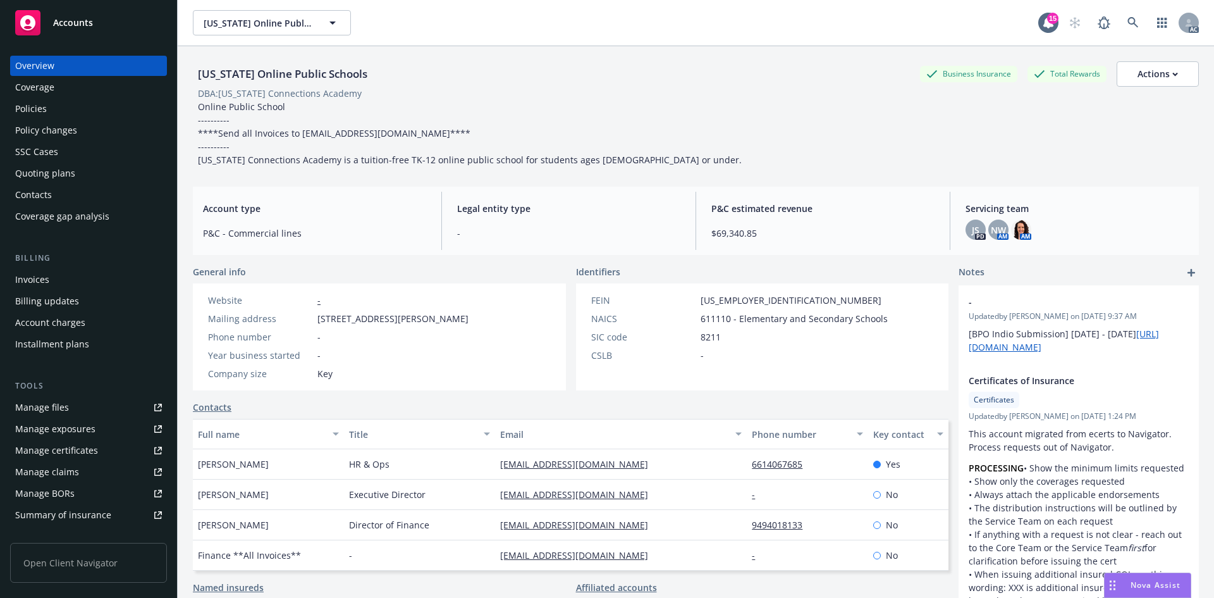
click at [76, 279] on div "Invoices" at bounding box center [88, 279] width 147 height 20
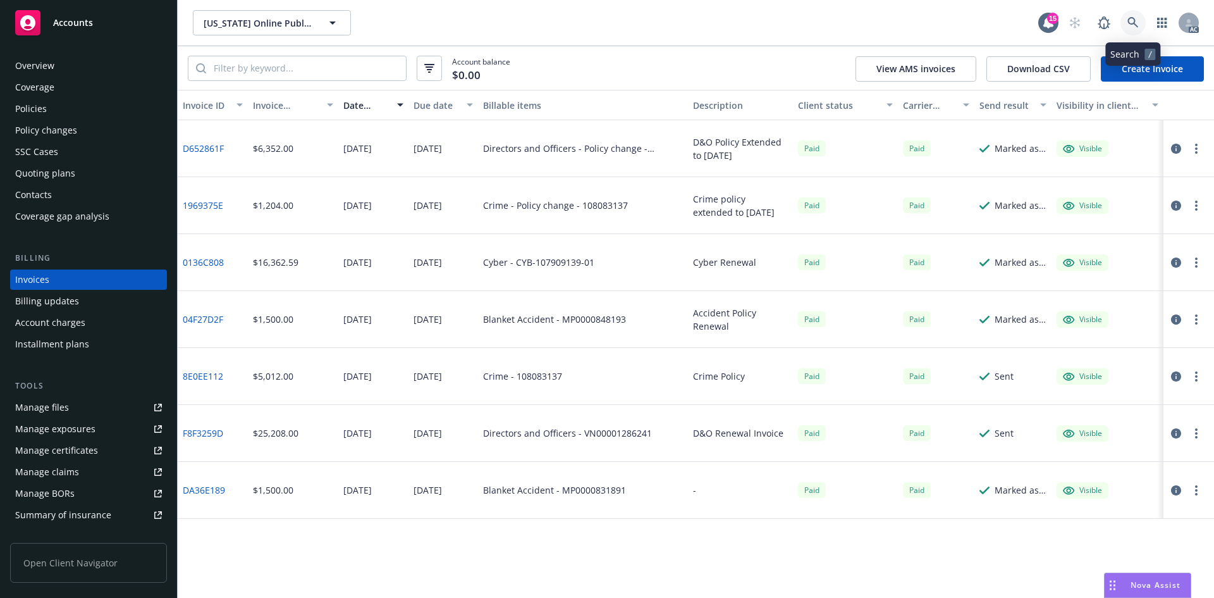
click at [1134, 18] on icon at bounding box center [1132, 22] width 11 height 11
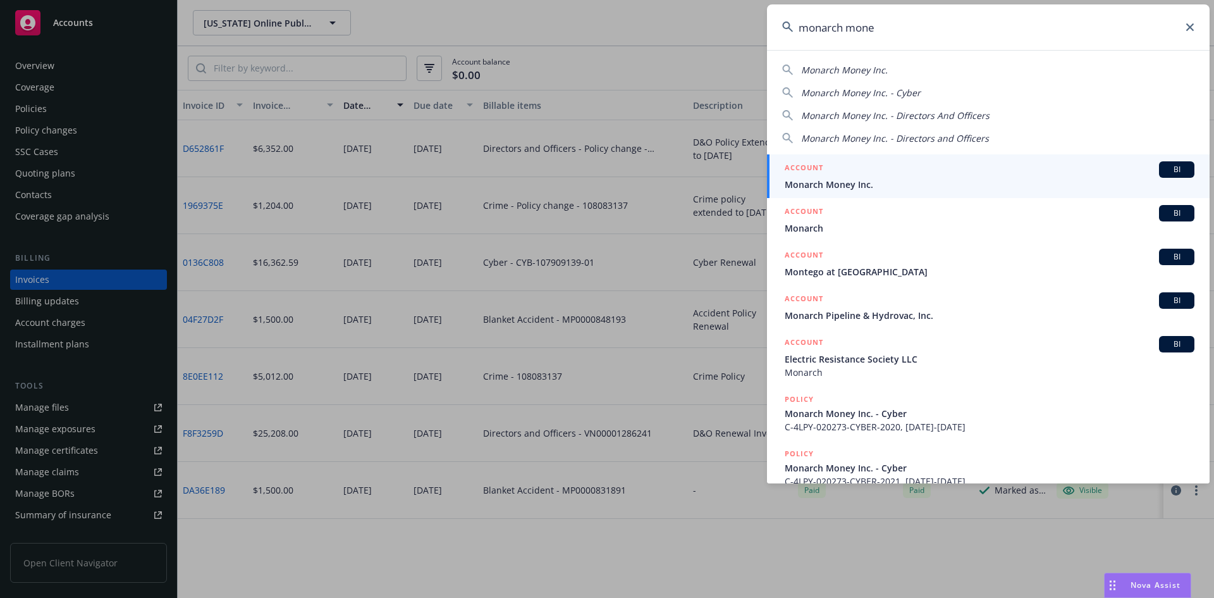
type input "monarch mone"
click at [893, 170] on div "ACCOUNT BI" at bounding box center [990, 169] width 410 height 16
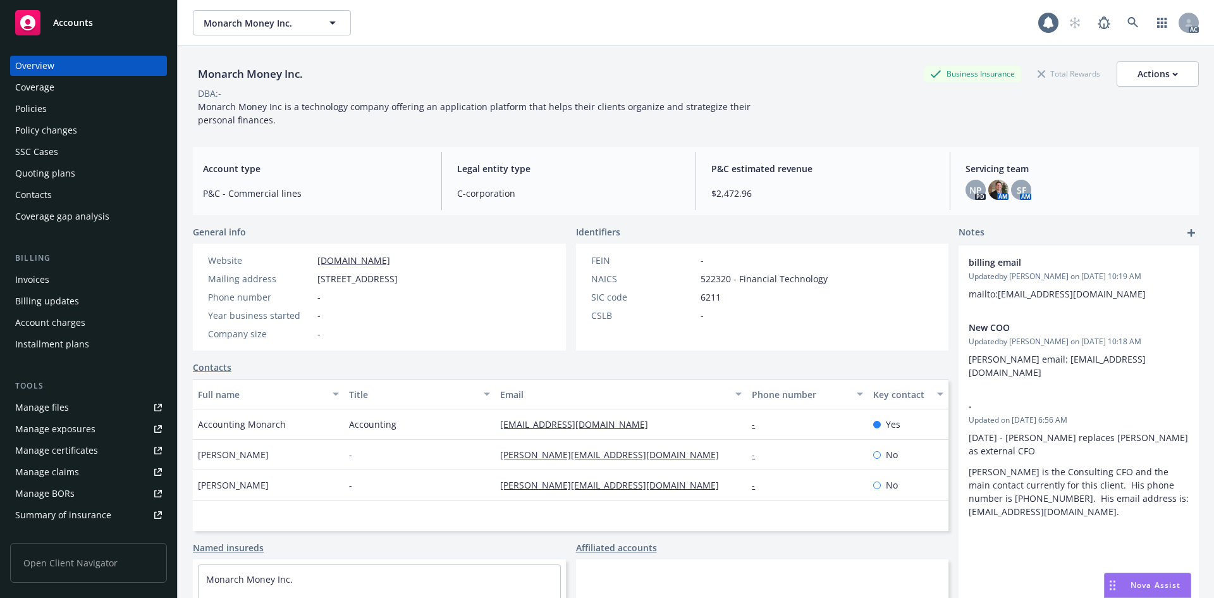
click at [63, 286] on div "Invoices" at bounding box center [88, 279] width 147 height 20
